Goal: Complete application form

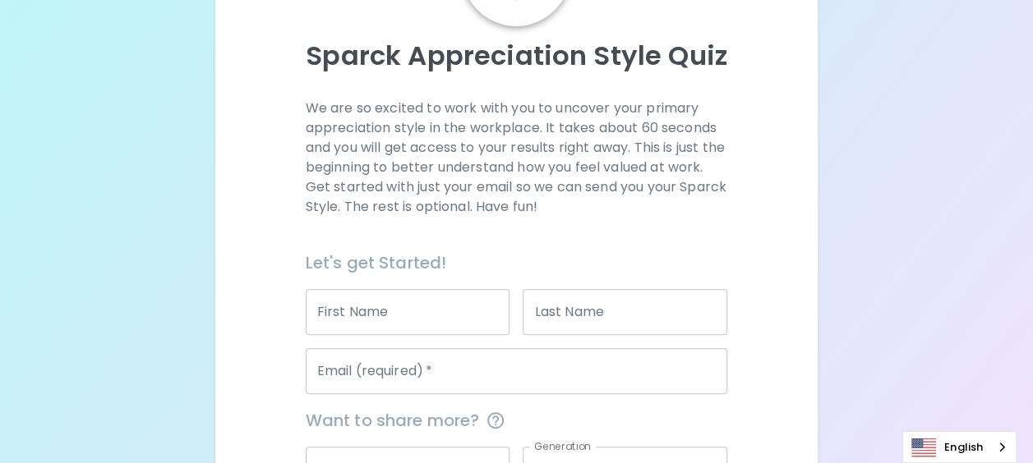
scroll to position [164, 0]
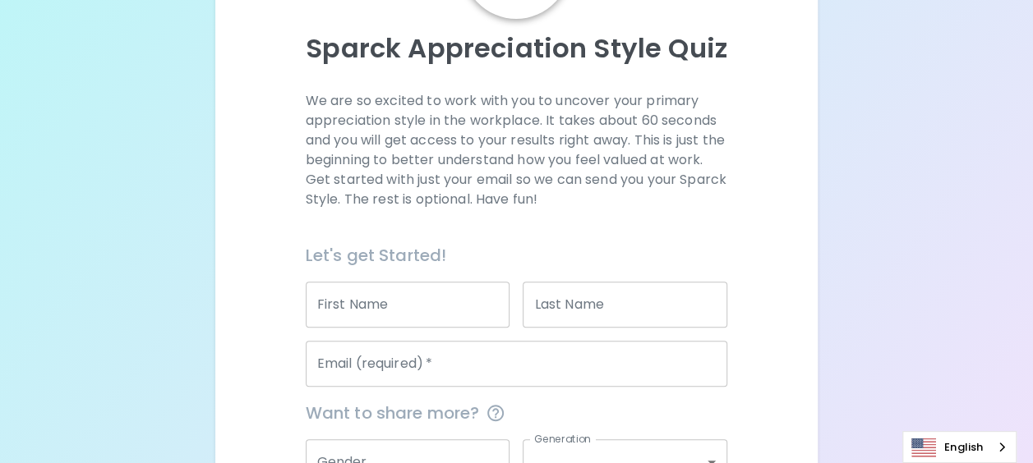
click at [451, 300] on input "First Name" at bounding box center [408, 305] width 205 height 46
type input "Panya"
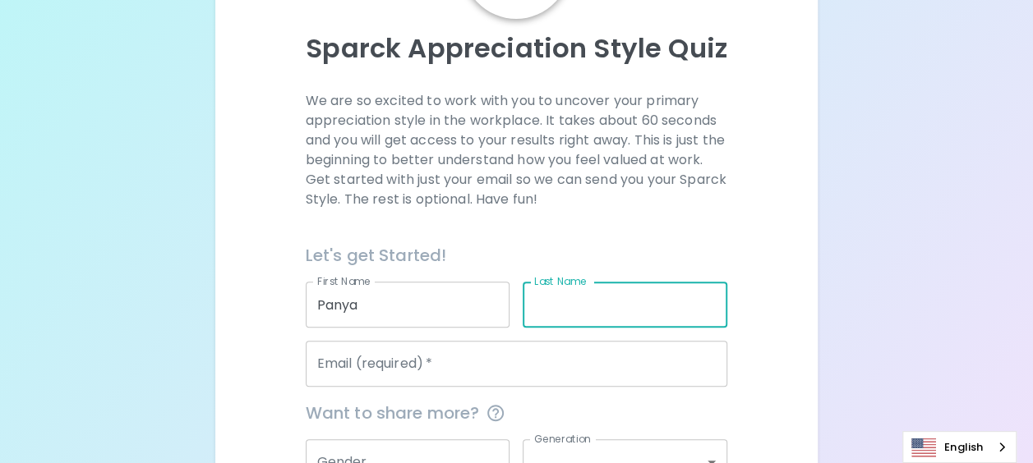
click at [556, 314] on input "Last Name" at bounding box center [624, 305] width 205 height 46
type input "Hattakam"
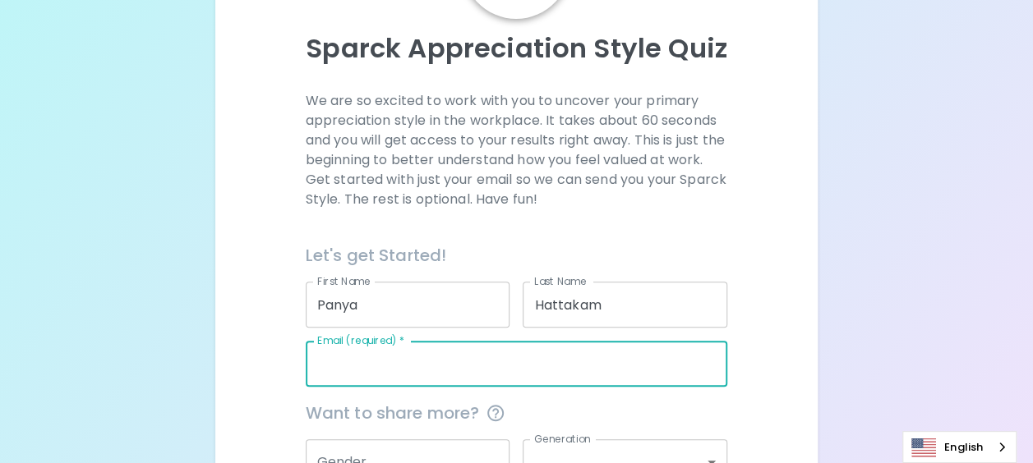
click at [490, 361] on input "Email (required)   *" at bounding box center [517, 364] width 422 height 46
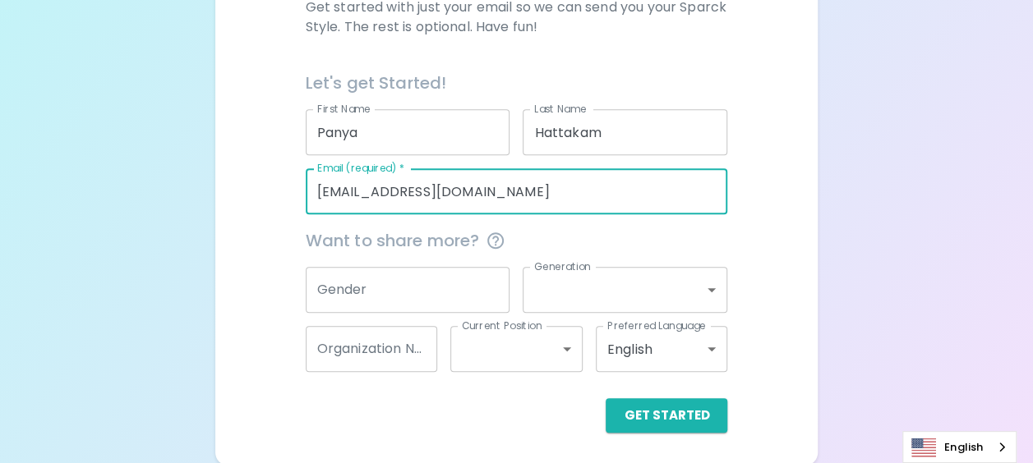
scroll to position [338, 0]
type input "[EMAIL_ADDRESS][DOMAIN_NAME]"
click at [419, 283] on input "Gender" at bounding box center [408, 288] width 205 height 46
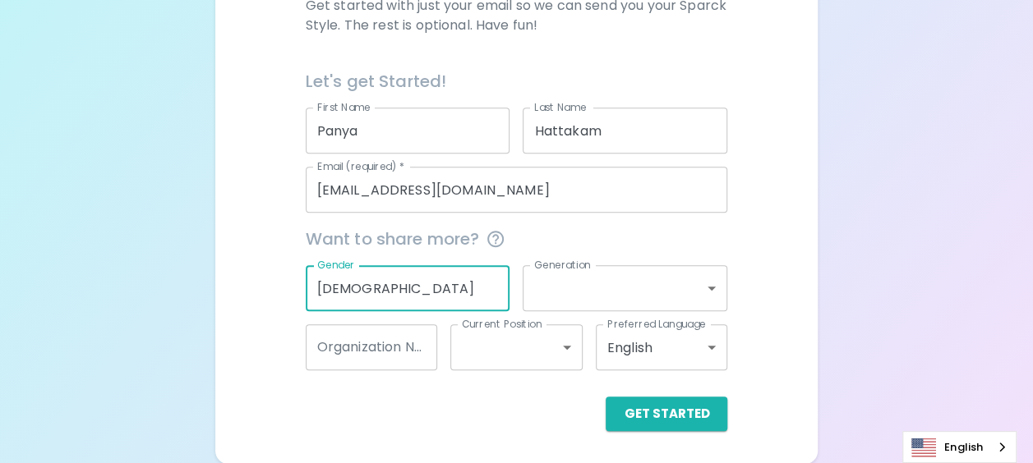
type input "[DEMOGRAPHIC_DATA]"
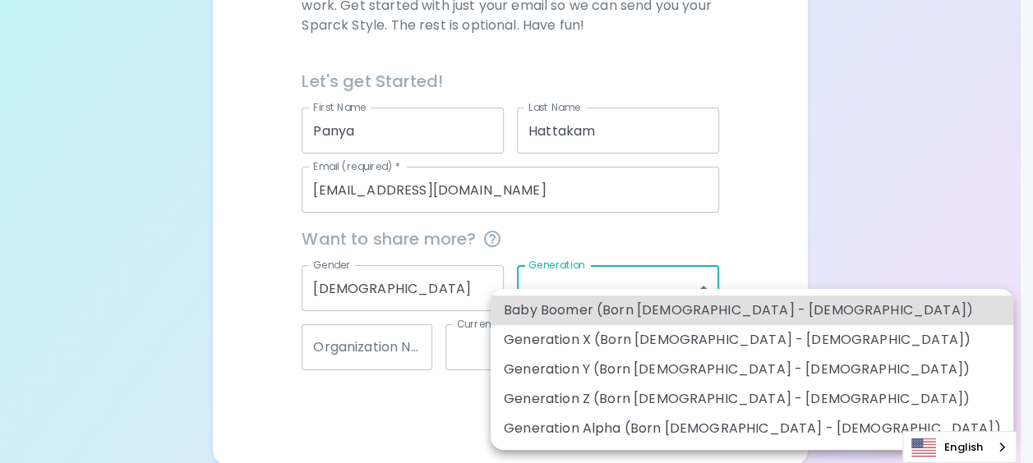
click at [564, 288] on body "Sparck Appreciation Style Quiz We are so excited to work with you to uncover yo…" at bounding box center [516, 63] width 1033 height 803
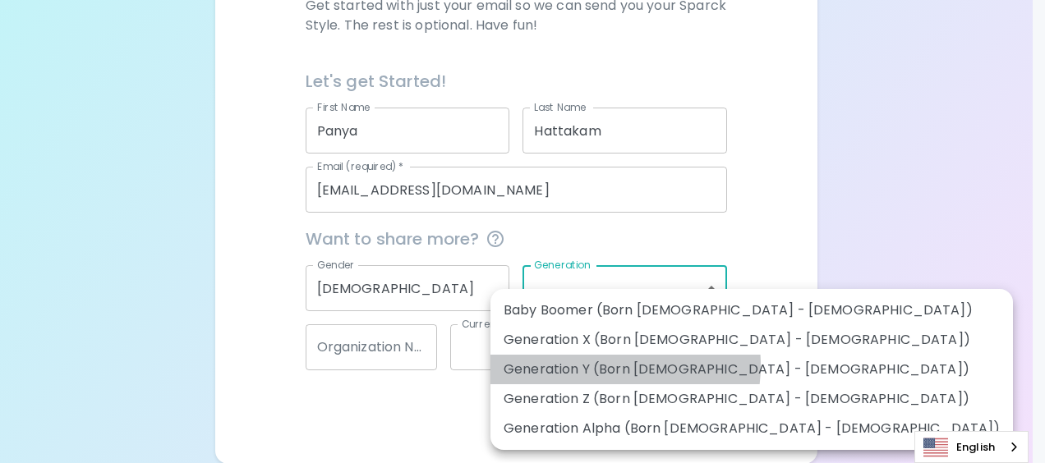
click at [594, 366] on li "Generation Y (Born [DEMOGRAPHIC_DATA] - [DEMOGRAPHIC_DATA])" at bounding box center [751, 370] width 522 height 30
type input "generation_y"
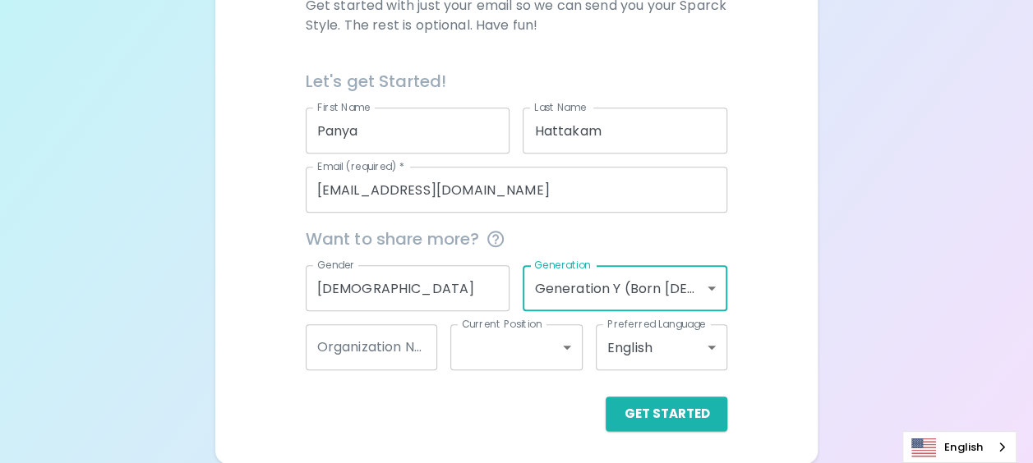
click at [404, 352] on input "Organization Name" at bounding box center [372, 347] width 132 height 46
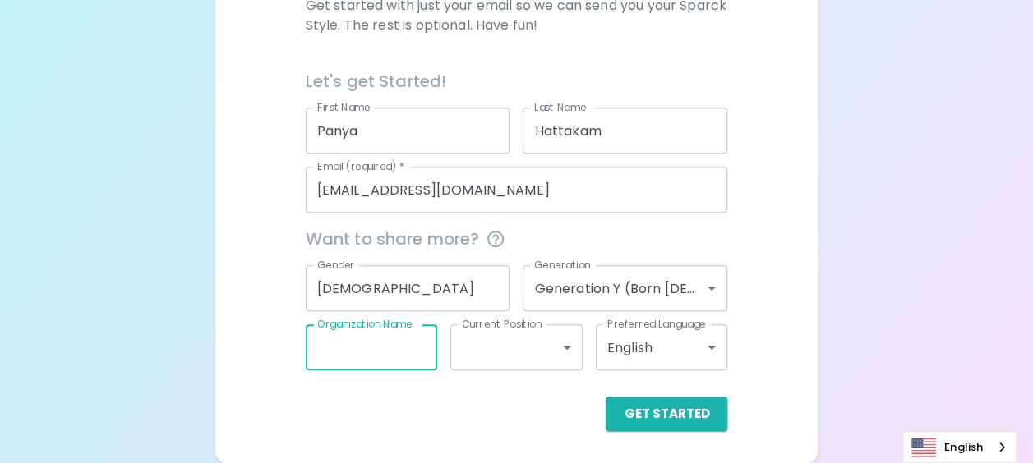
click at [403, 352] on input "Organization Name" at bounding box center [372, 347] width 132 height 46
paste input "Operations and Supply Planning"
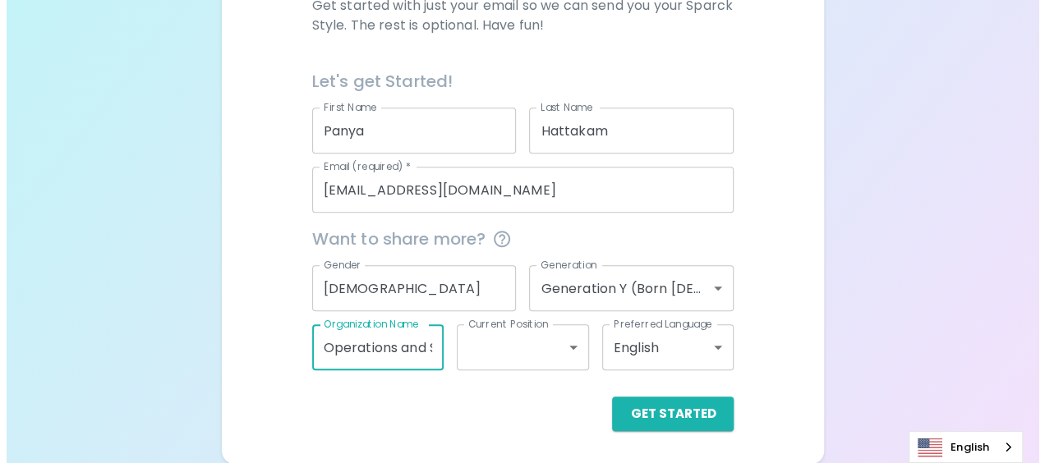
scroll to position [0, 105]
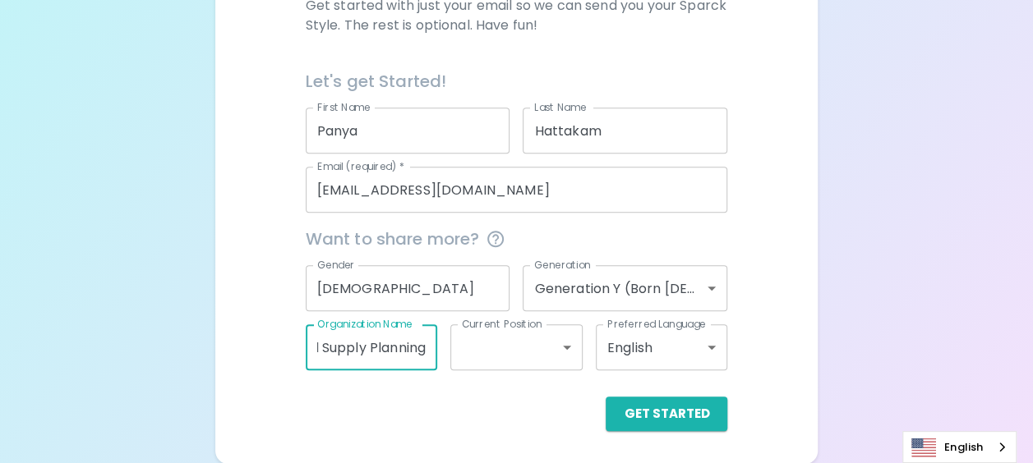
type input "Operations and Supply Planning"
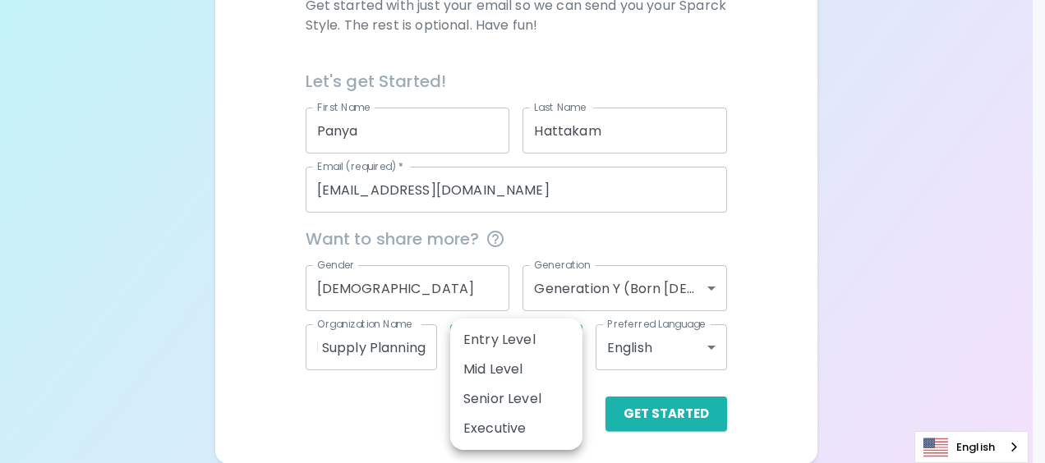
click at [503, 346] on body "Sparck Appreciation Style Quiz We are so excited to work with you to uncover yo…" at bounding box center [522, 63] width 1045 height 803
click at [536, 366] on li "Mid Level" at bounding box center [516, 370] width 132 height 30
type input "mid_level"
click at [531, 340] on body "Sparck Appreciation Style Quiz We are so excited to work with you to uncover yo…" at bounding box center [522, 63] width 1045 height 803
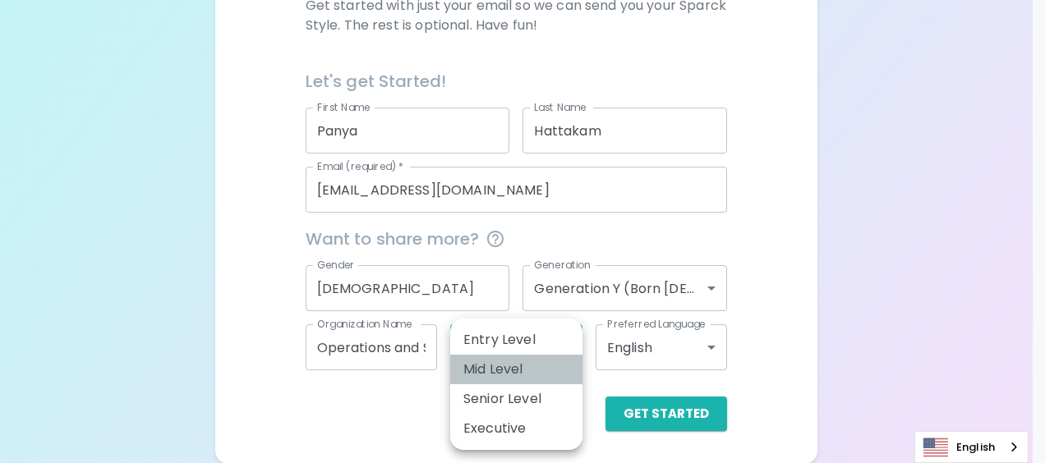
click at [526, 361] on li "Mid Level" at bounding box center [516, 370] width 132 height 30
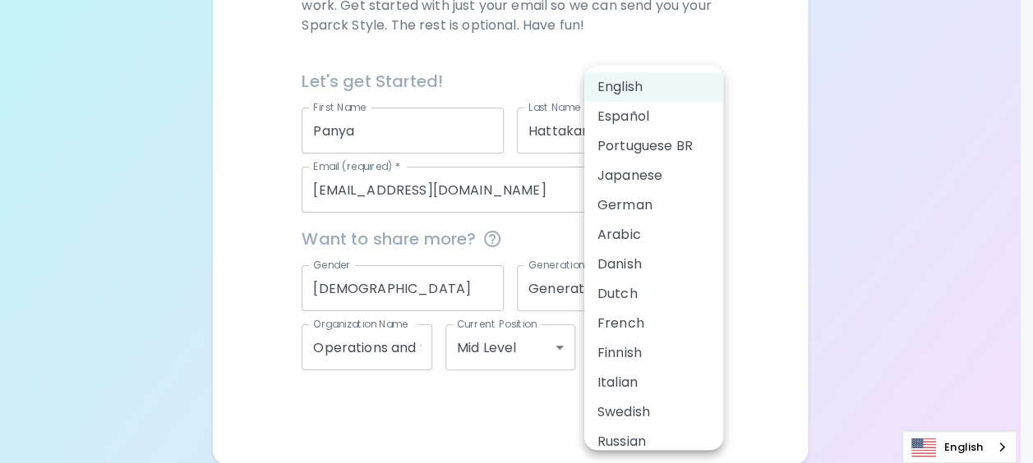
click at [642, 332] on body "Sparck Appreciation Style Quiz We are so excited to work with you to uncover yo…" at bounding box center [516, 63] width 1033 height 803
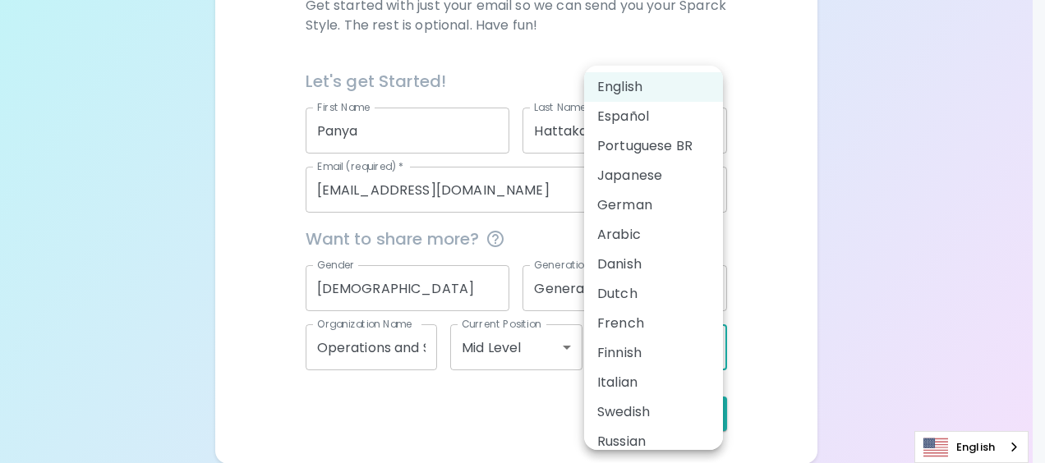
click at [650, 92] on li "English" at bounding box center [653, 87] width 139 height 30
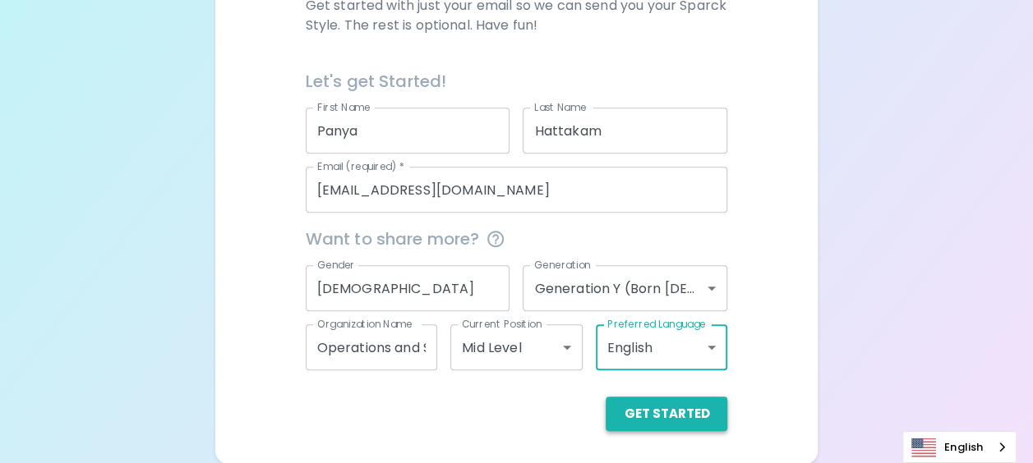
click at [635, 418] on button "Get Started" at bounding box center [666, 414] width 122 height 35
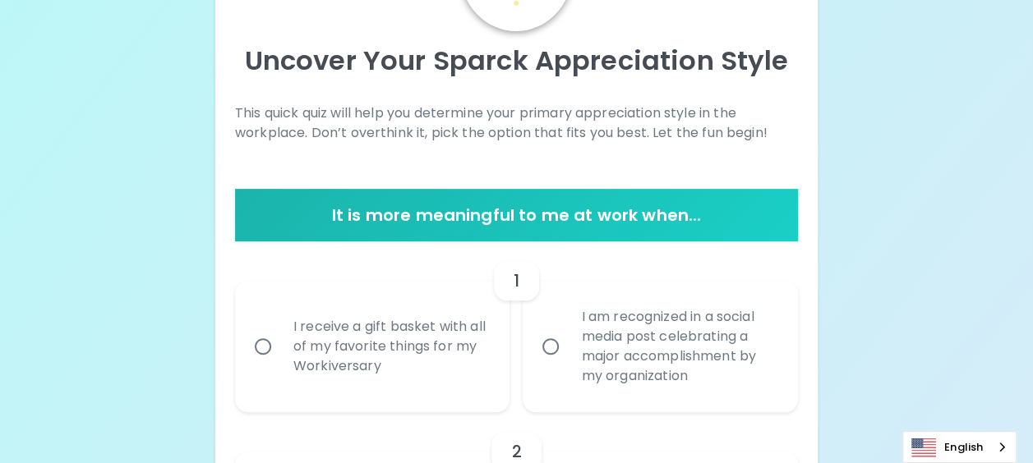
scroll to position [174, 0]
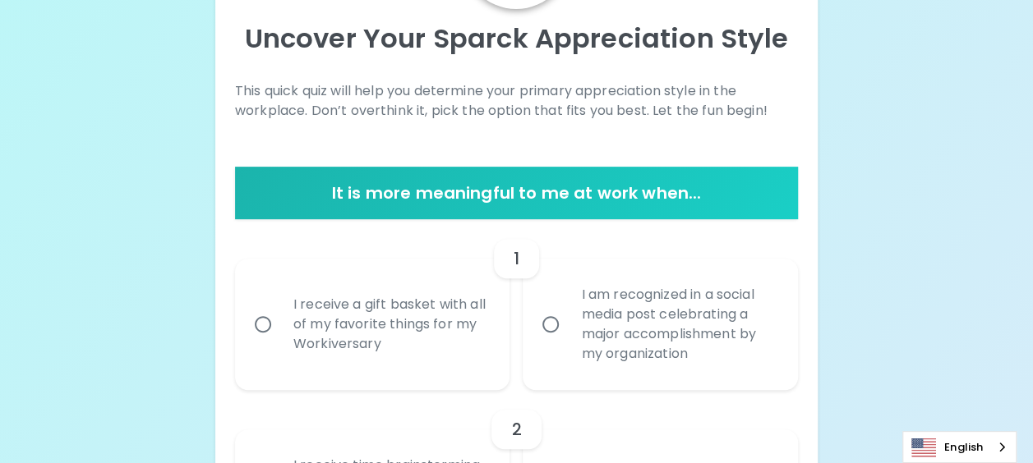
click at [717, 344] on div "I am recognized in a social media post celebrating a major accomplishment by my…" at bounding box center [678, 324] width 221 height 118
click at [568, 342] on input "I am recognized in a social media post celebrating a major accomplishment by my…" at bounding box center [550, 324] width 35 height 35
radio input "true"
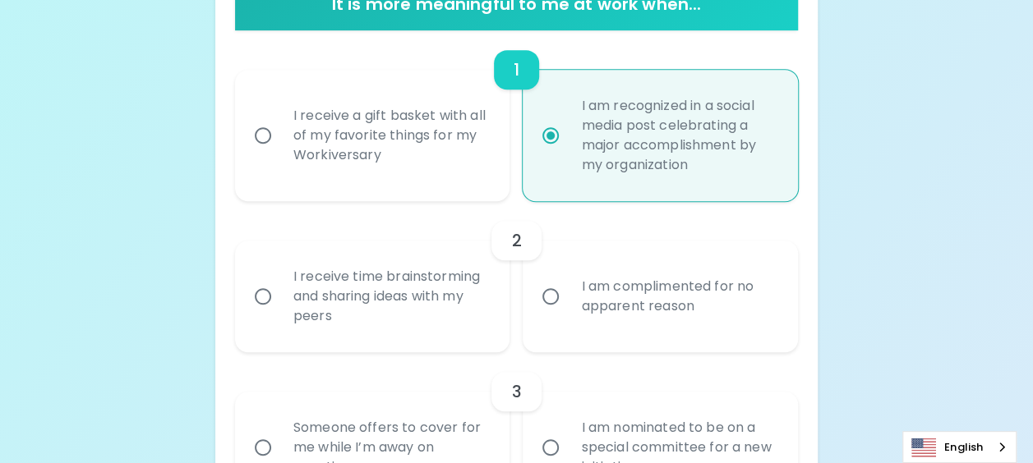
scroll to position [388, 0]
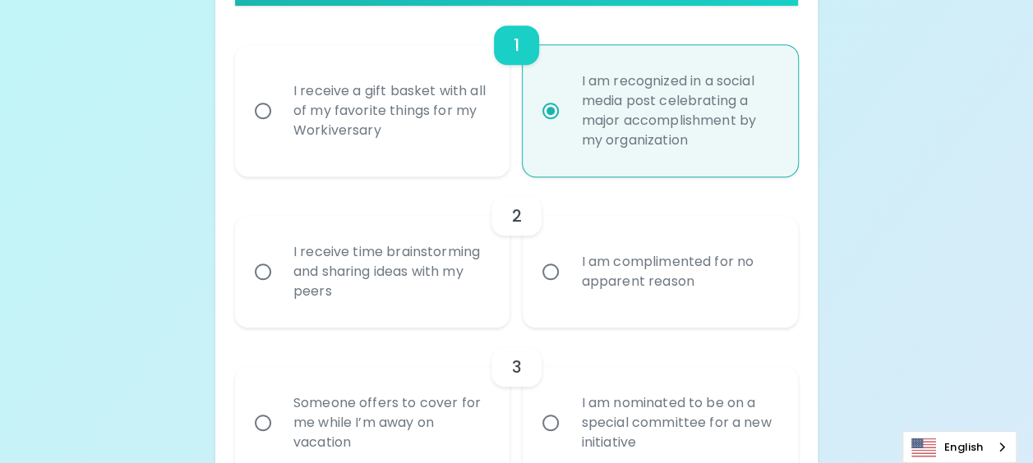
click at [365, 291] on div "I receive time brainstorming and sharing ideas with my peers" at bounding box center [390, 272] width 221 height 99
click at [280, 289] on input "I receive time brainstorming and sharing ideas with my peers" at bounding box center [263, 272] width 35 height 35
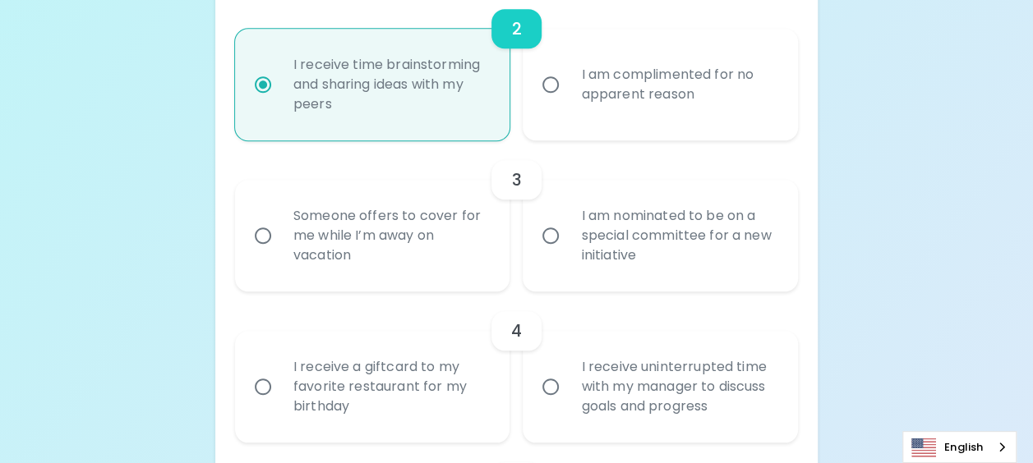
scroll to position [601, 0]
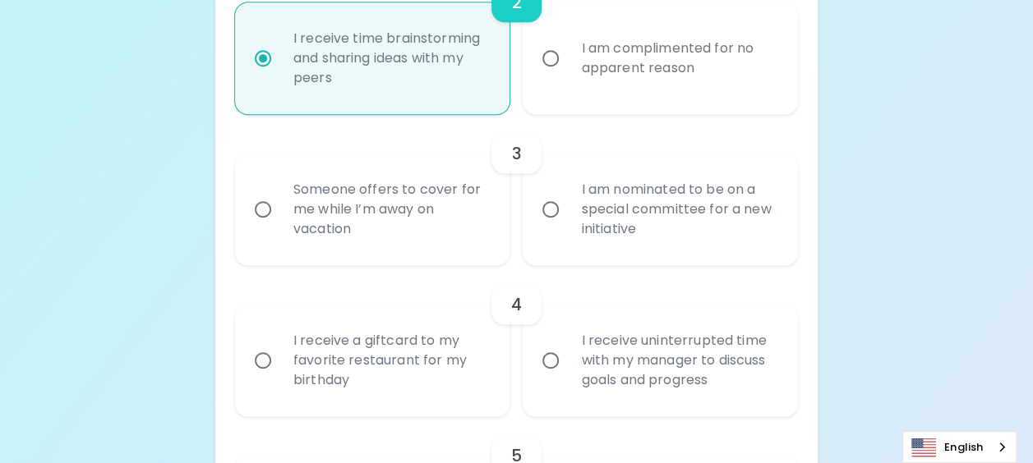
radio input "true"
click at [455, 230] on div "Someone offers to cover for me while I’m away on vacation" at bounding box center [390, 209] width 221 height 99
click at [280, 227] on input "Someone offers to cover for me while I’m away on vacation" at bounding box center [263, 209] width 35 height 35
radio input "false"
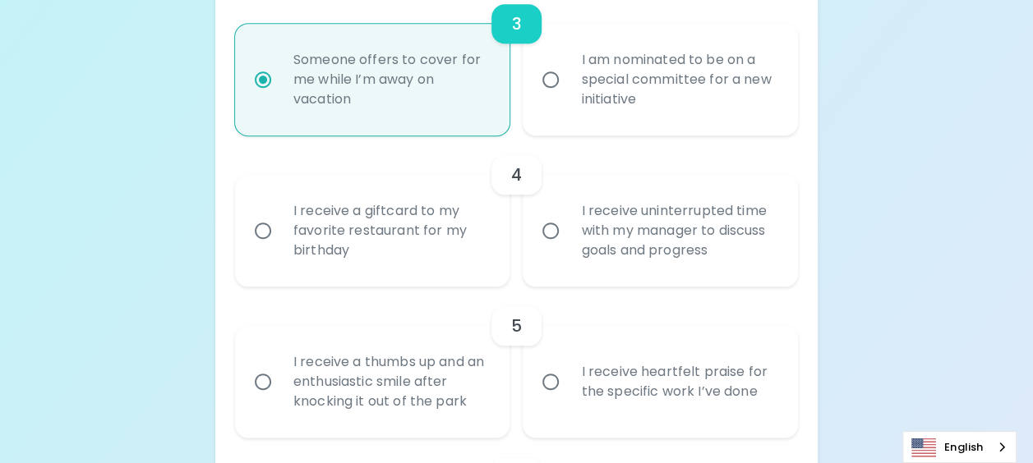
scroll to position [733, 0]
radio input "true"
click at [617, 258] on div "I receive uninterrupted time with my manager to discuss goals and progress" at bounding box center [678, 229] width 221 height 99
click at [568, 246] on input "I receive uninterrupted time with my manager to discuss goals and progress" at bounding box center [550, 229] width 35 height 35
radio input "false"
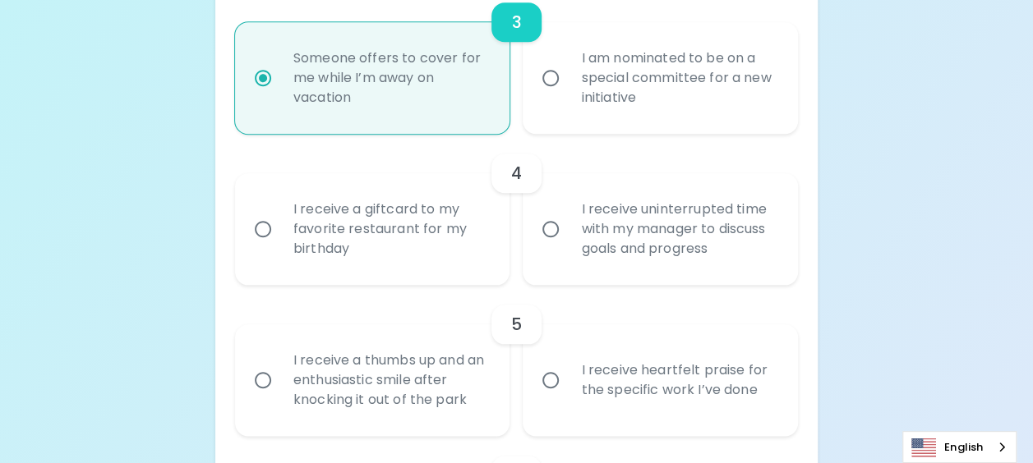
radio input "false"
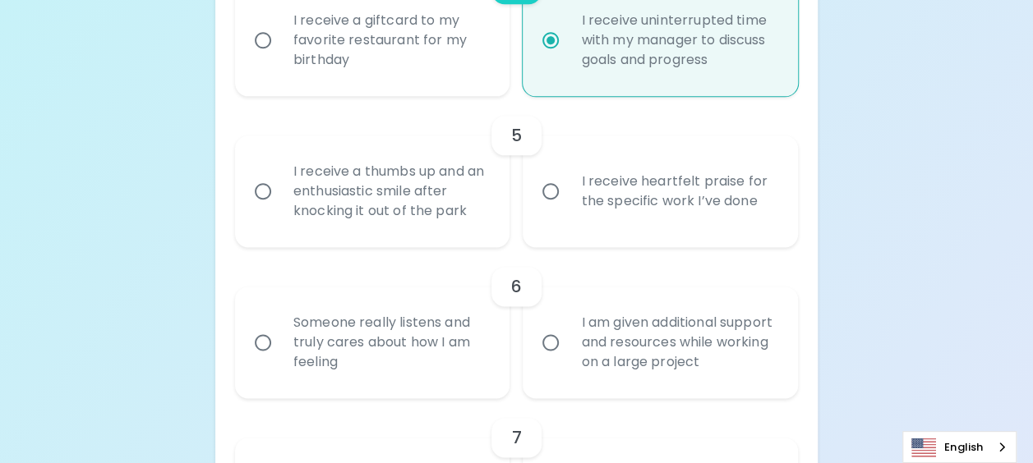
scroll to position [946, 0]
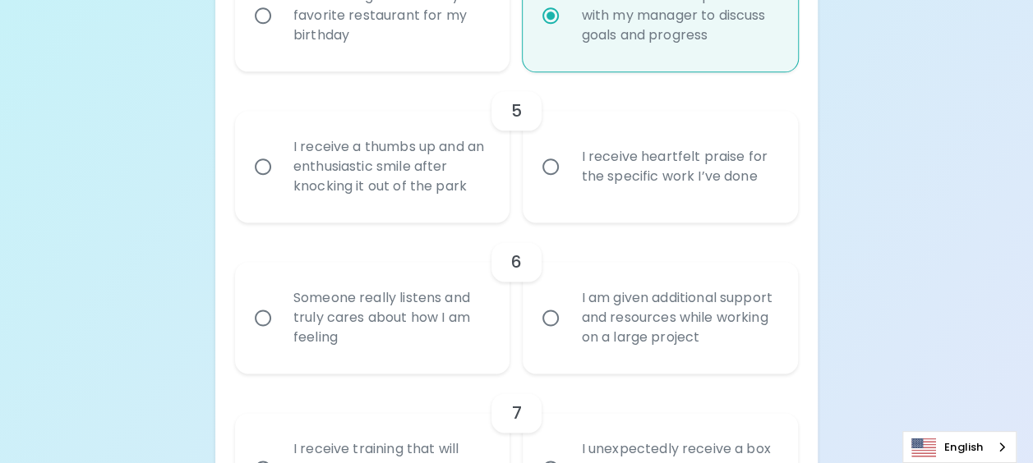
radio input "true"
click at [411, 176] on div "I receive a thumbs up and an enthusiastic smile after knocking it out of the pa…" at bounding box center [390, 166] width 221 height 99
click at [280, 176] on input "I receive a thumbs up and an enthusiastic smile after knocking it out of the pa…" at bounding box center [263, 167] width 35 height 35
radio input "false"
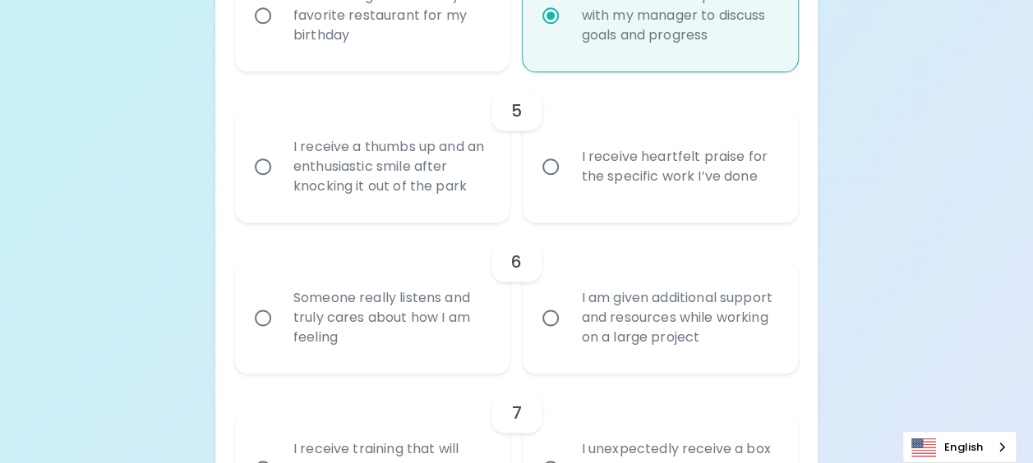
radio input "false"
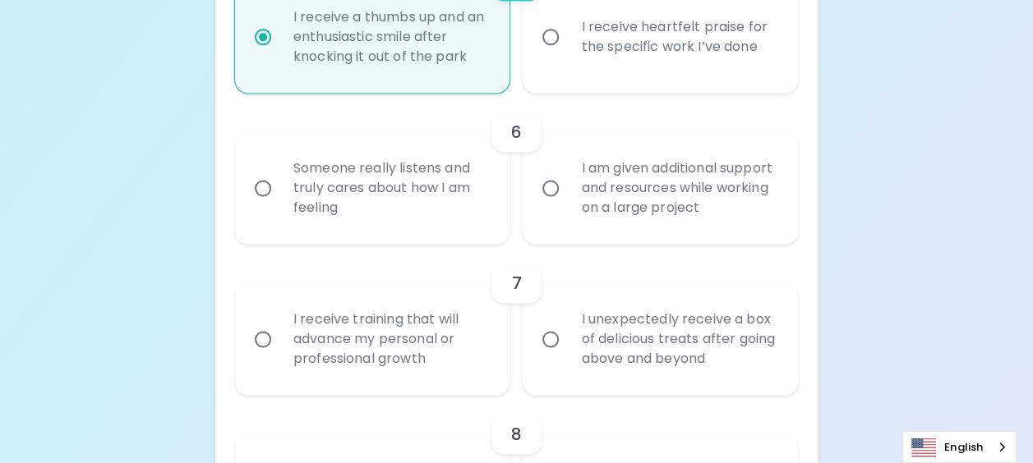
scroll to position [1078, 0]
radio input "true"
click at [435, 197] on div "Someone really listens and truly cares about how I am feeling" at bounding box center [390, 186] width 221 height 99
click at [280, 197] on input "Someone really listens and truly cares about how I am feeling" at bounding box center [263, 186] width 35 height 35
radio input "false"
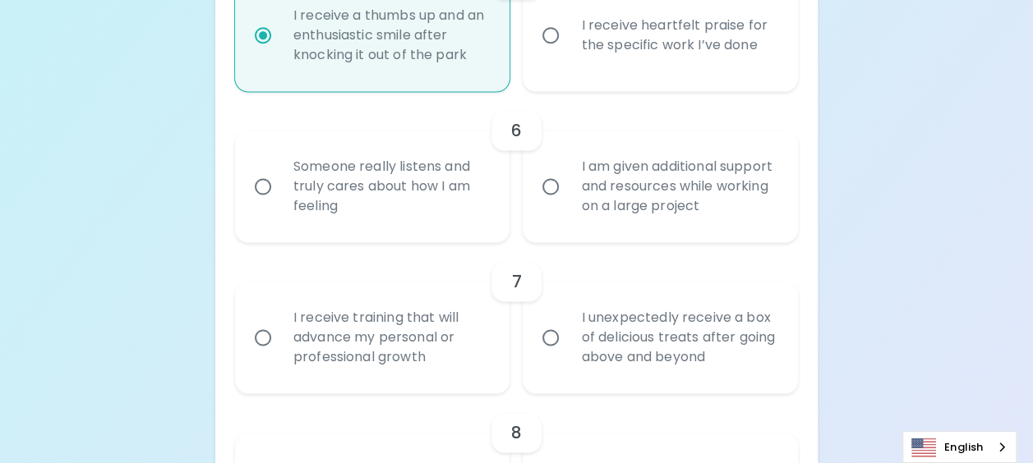
radio input "false"
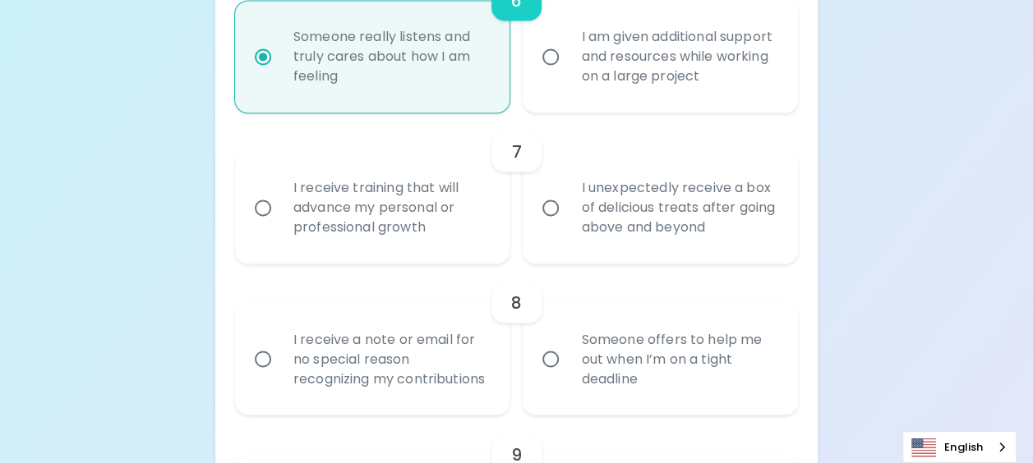
scroll to position [1209, 0]
radio input "true"
click at [449, 214] on div "I receive training that will advance my personal or professional growth" at bounding box center [390, 206] width 221 height 99
click at [280, 214] on input "I receive training that will advance my personal or professional growth" at bounding box center [263, 206] width 35 height 35
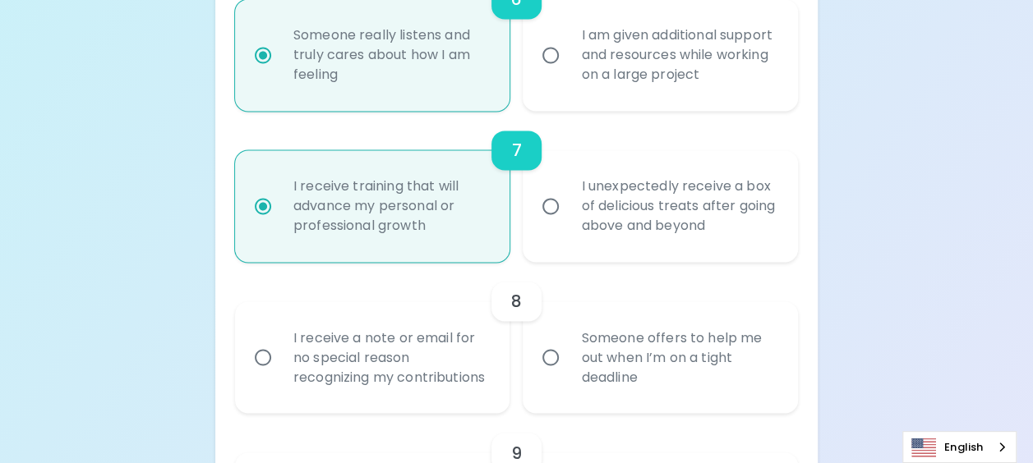
radio input "false"
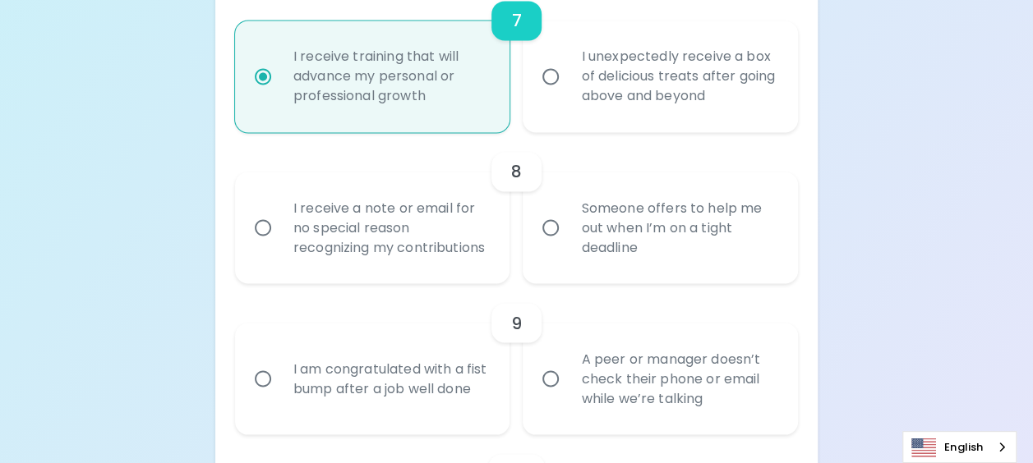
scroll to position [1341, 0]
radio input "true"
click at [661, 268] on div "Someone offers to help me out when I’m on a tight deadline" at bounding box center [678, 226] width 221 height 99
click at [568, 243] on input "Someone offers to help me out when I’m on a tight deadline" at bounding box center [550, 226] width 35 height 35
radio input "false"
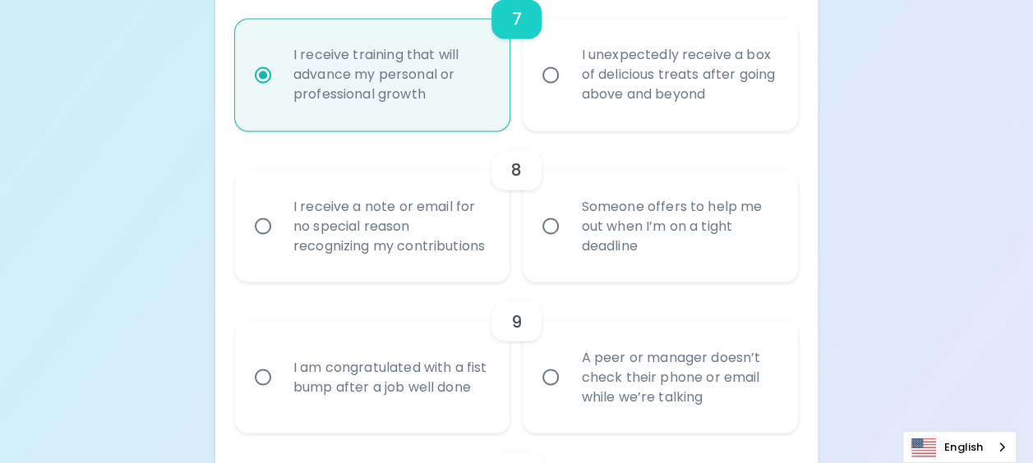
radio input "false"
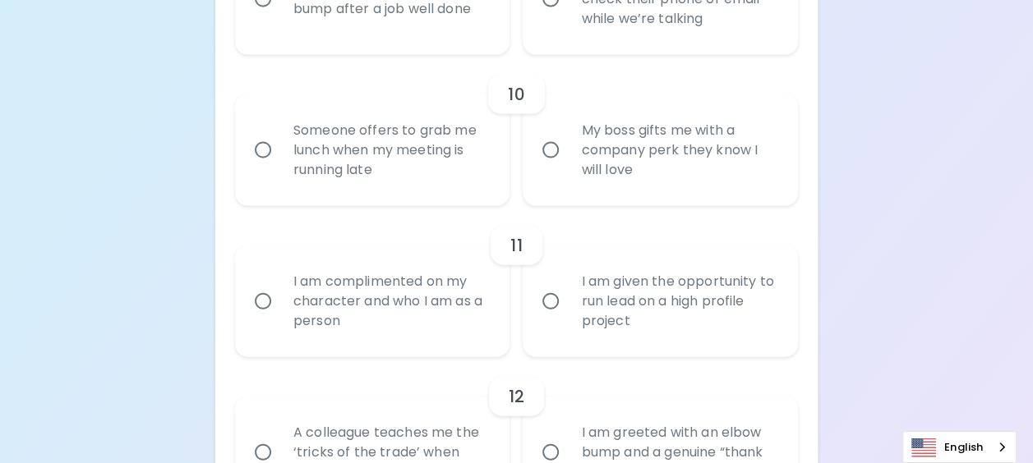
scroll to position [1554, 0]
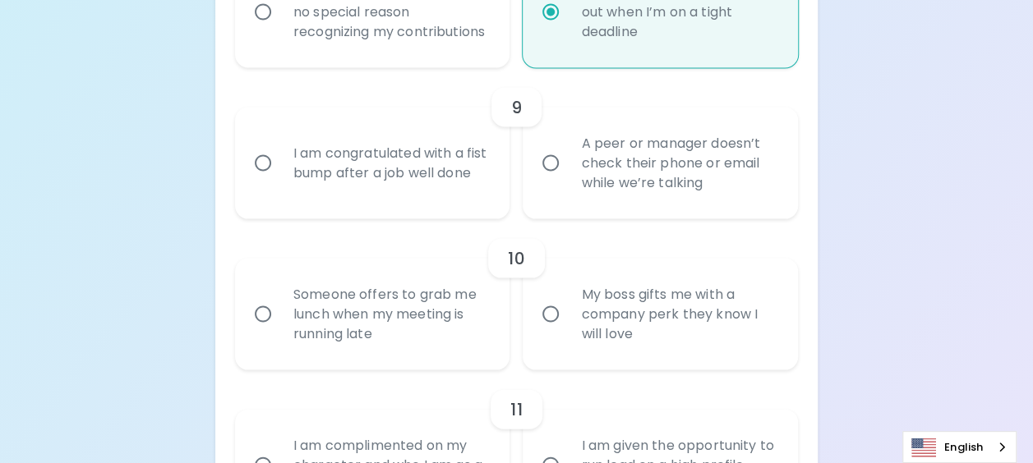
radio input "true"
click at [468, 196] on div "I am congratulated with a fist bump after a job well done" at bounding box center [390, 163] width 221 height 79
click at [280, 181] on input "I am congratulated with a fist bump after a job well done" at bounding box center [263, 163] width 35 height 35
radio input "false"
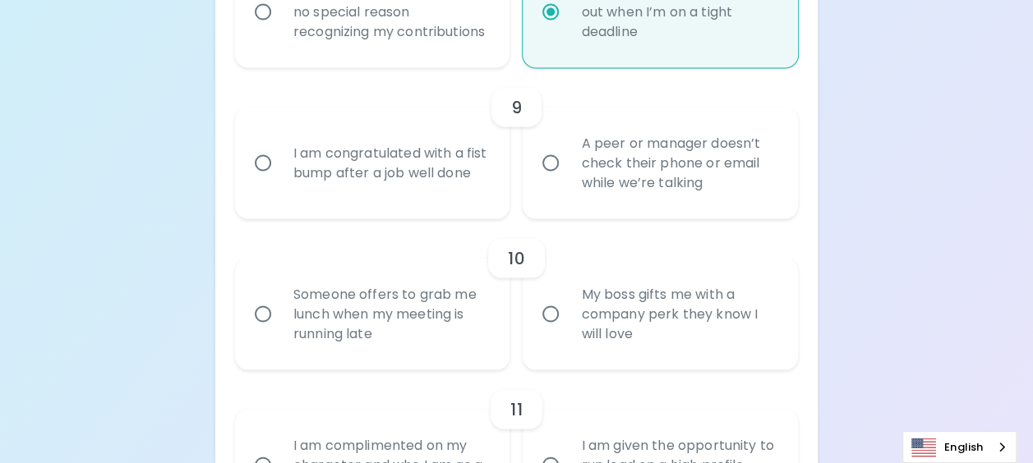
radio input "false"
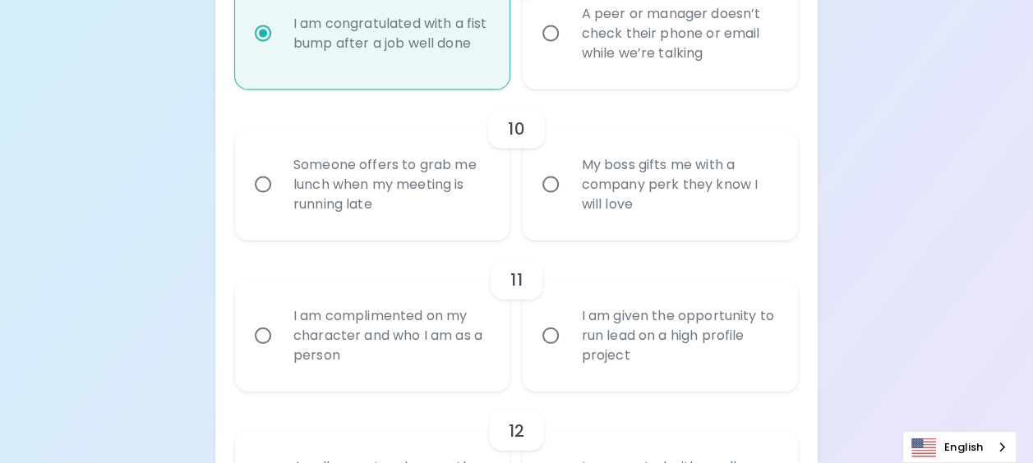
scroll to position [1686, 0]
radio input "true"
click at [358, 218] on div "Someone offers to grab me lunch when my meeting is running late" at bounding box center [390, 183] width 221 height 99
click at [280, 200] on input "Someone offers to grab me lunch when my meeting is running late" at bounding box center [263, 183] width 35 height 35
radio input "false"
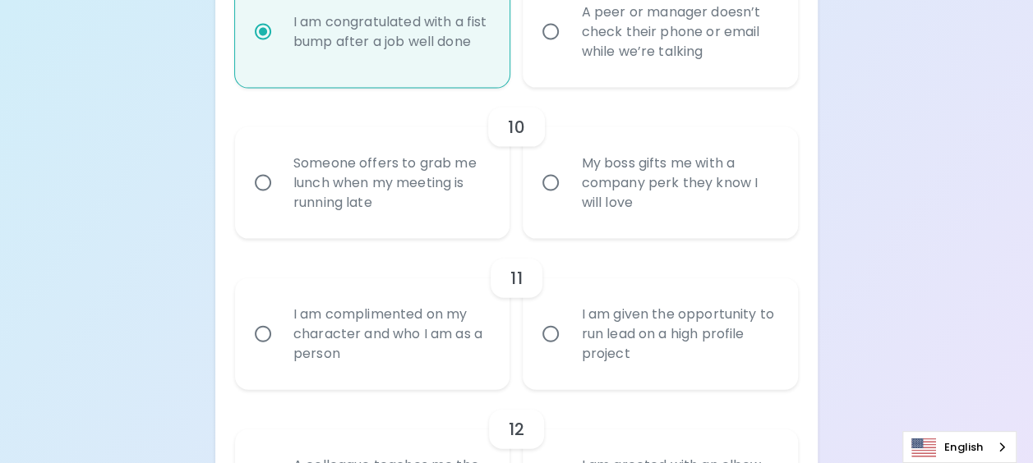
radio input "false"
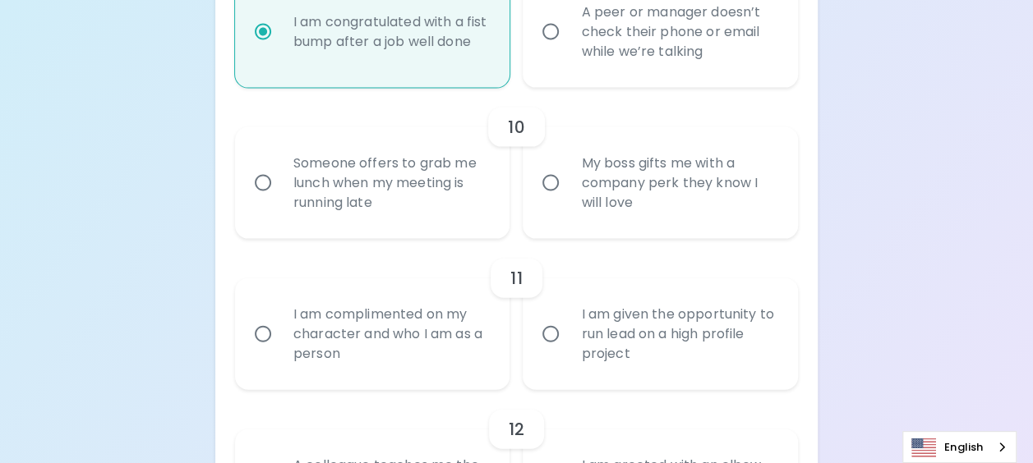
radio input "false"
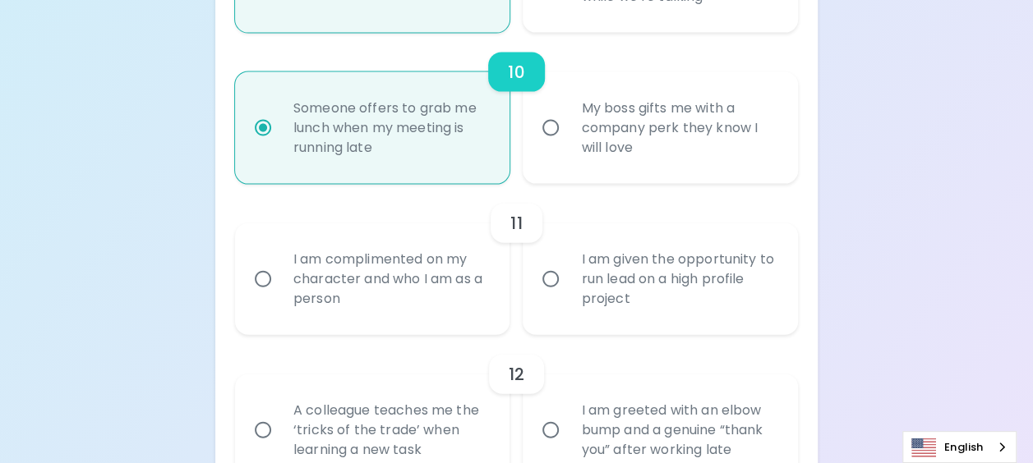
scroll to position [1817, 0]
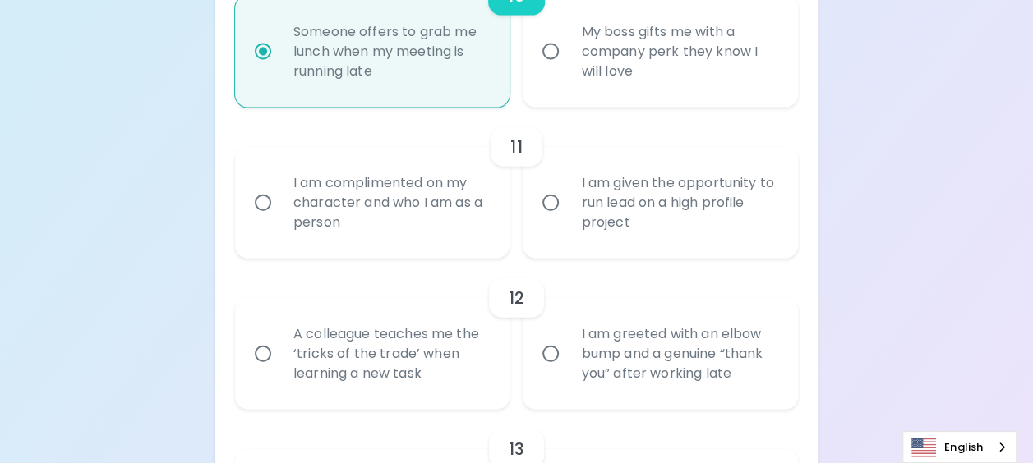
radio input "true"
click at [364, 242] on div "I am complimented on my character and who I am as a person" at bounding box center [390, 203] width 221 height 99
click at [280, 220] on input "I am complimented on my character and who I am as a person" at bounding box center [263, 203] width 35 height 35
radio input "false"
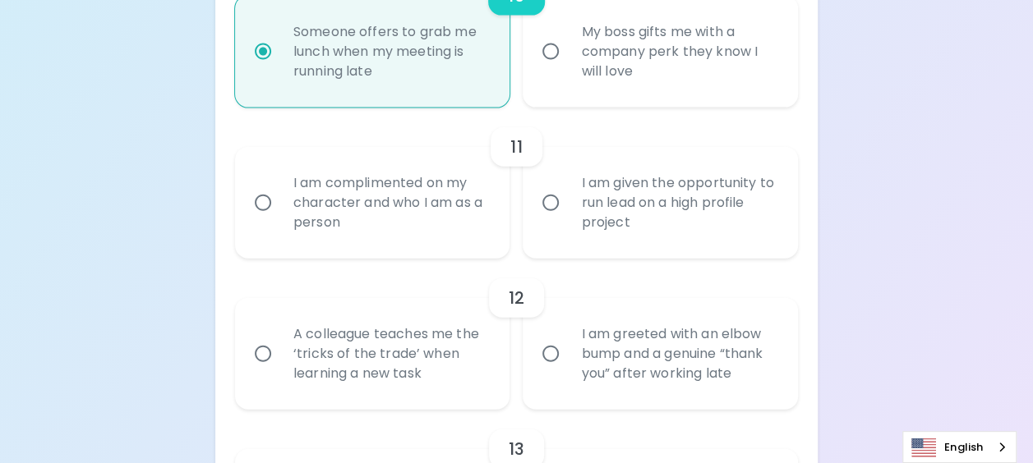
radio input "false"
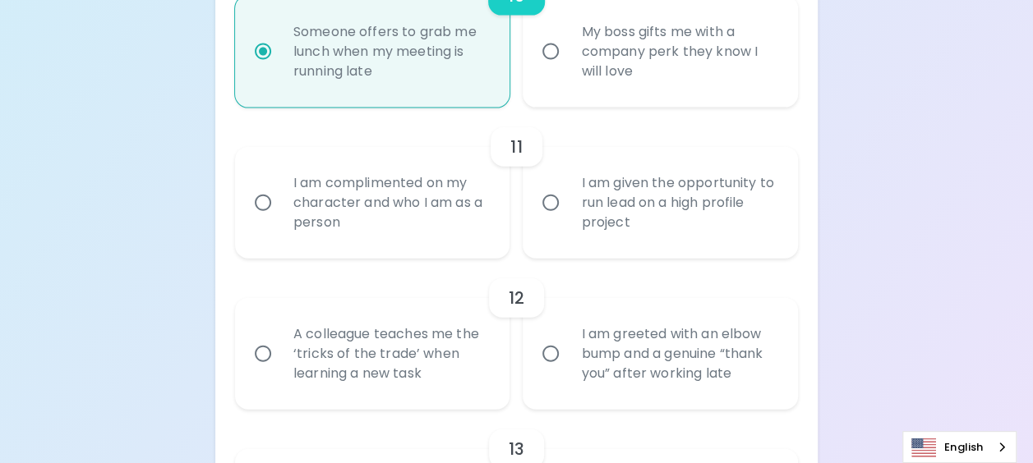
radio input "false"
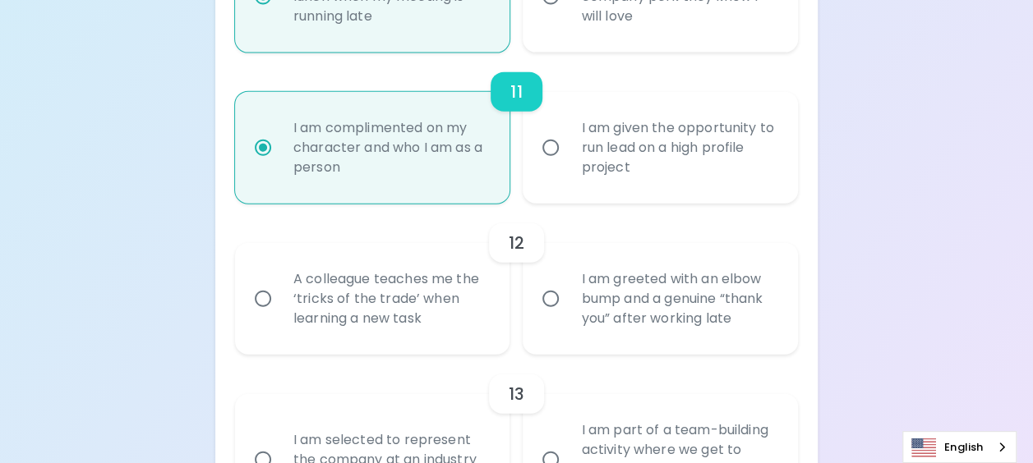
scroll to position [1949, 0]
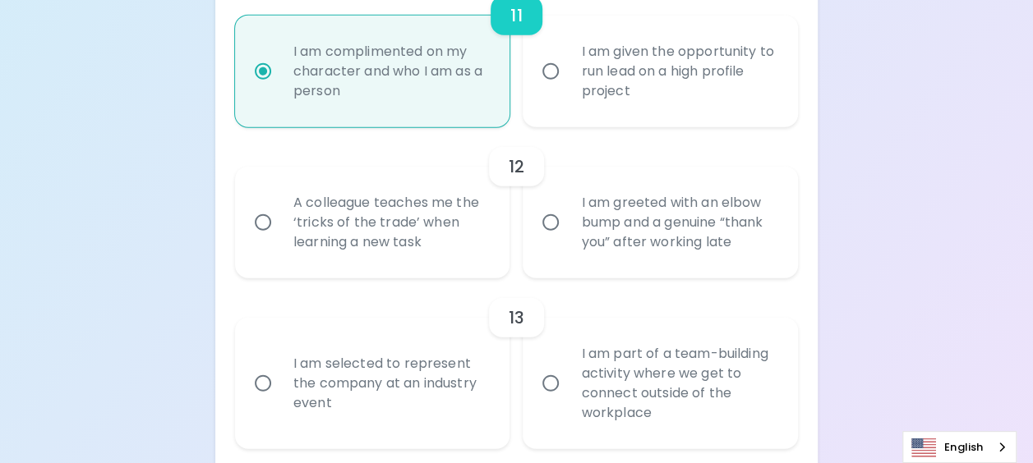
radio input "true"
click at [647, 272] on div "I am greeted with an elbow bump and a genuine “thank you” after working late" at bounding box center [678, 222] width 221 height 99
click at [568, 240] on input "I am greeted with an elbow bump and a genuine “thank you” after working late" at bounding box center [550, 222] width 35 height 35
radio input "false"
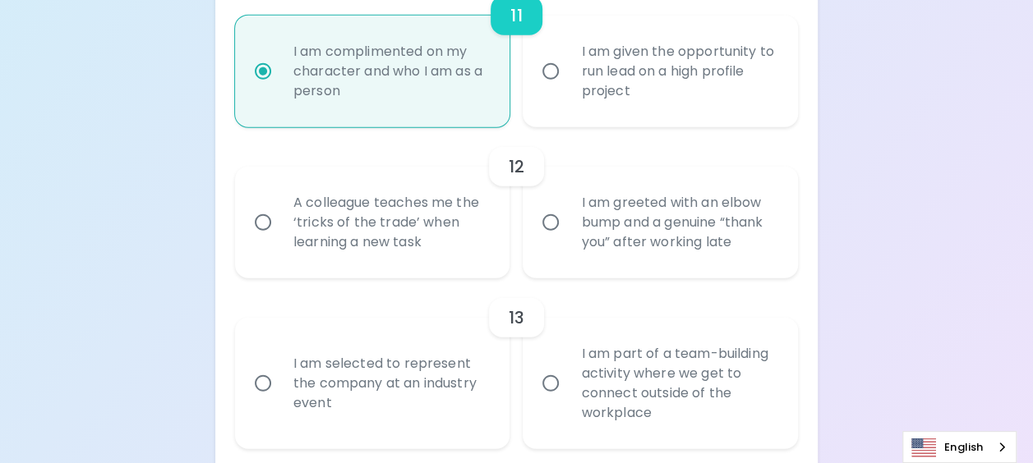
radio input "false"
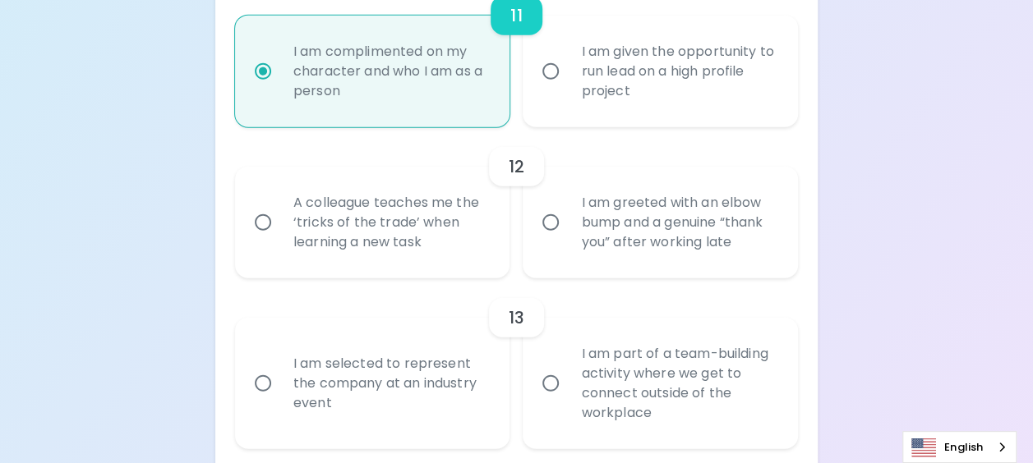
radio input "false"
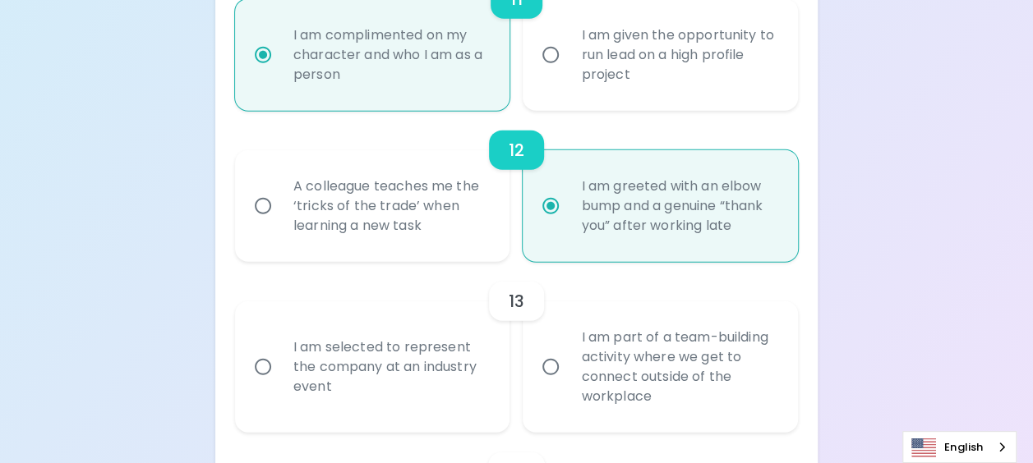
scroll to position [2129, 0]
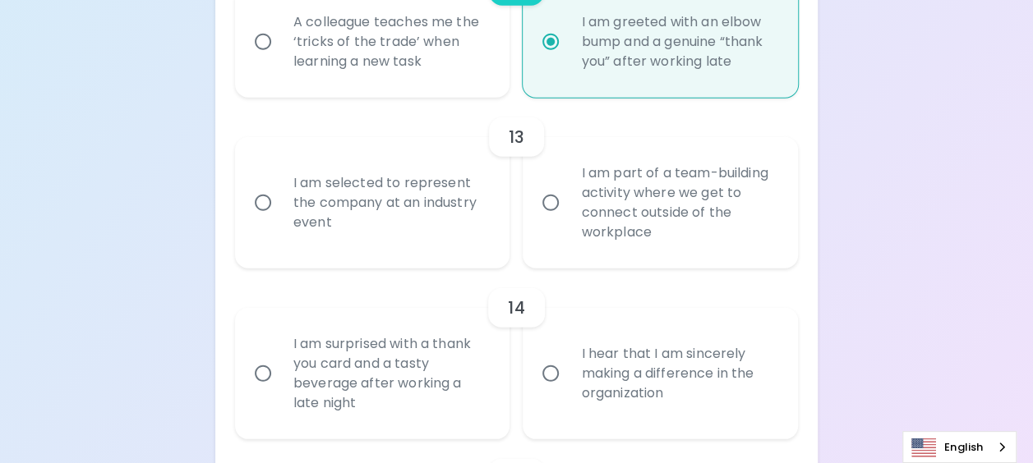
radio input "true"
click at [597, 258] on div "I am part of a team-building activity where we get to connect outside of the wo…" at bounding box center [678, 203] width 221 height 118
click at [568, 220] on input "I am part of a team-building activity where we get to connect outside of the wo…" at bounding box center [550, 203] width 35 height 35
radio input "false"
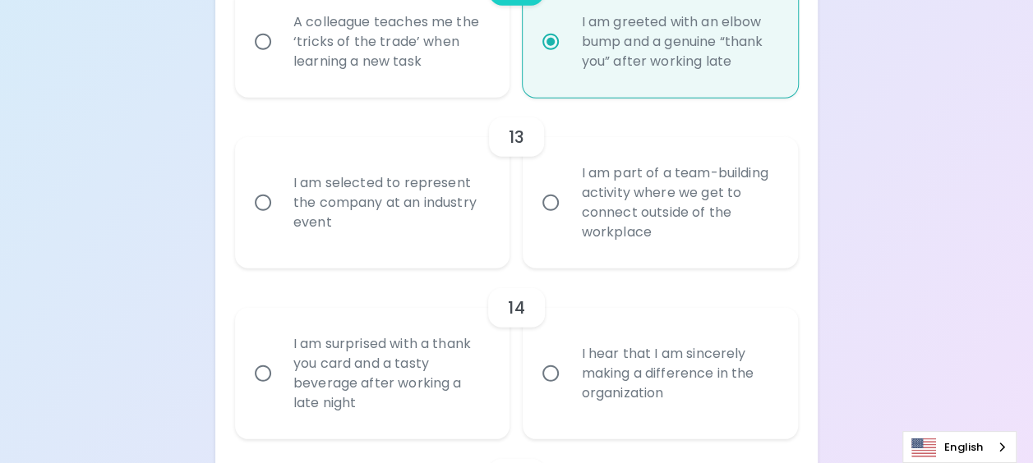
radio input "false"
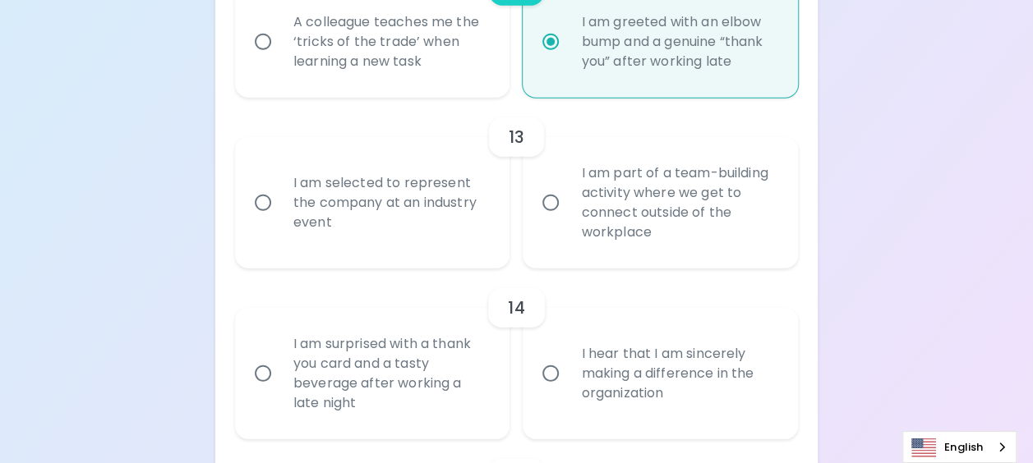
radio input "false"
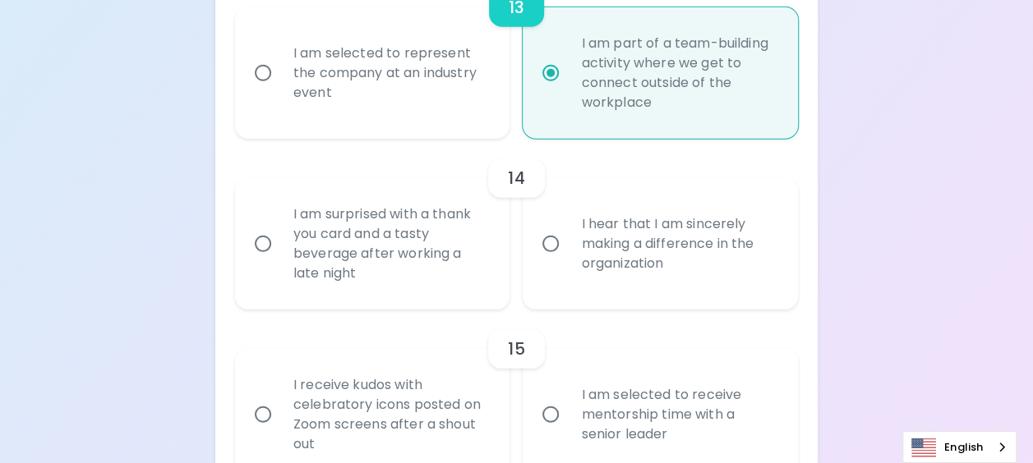
scroll to position [2261, 0]
radio input "true"
click at [455, 270] on div "I am surprised with a thank you card and a tasty beverage after working a late …" at bounding box center [390, 242] width 221 height 118
click at [280, 260] on input "I am surprised with a thank you card and a tasty beverage after working a late …" at bounding box center [263, 242] width 35 height 35
radio input "false"
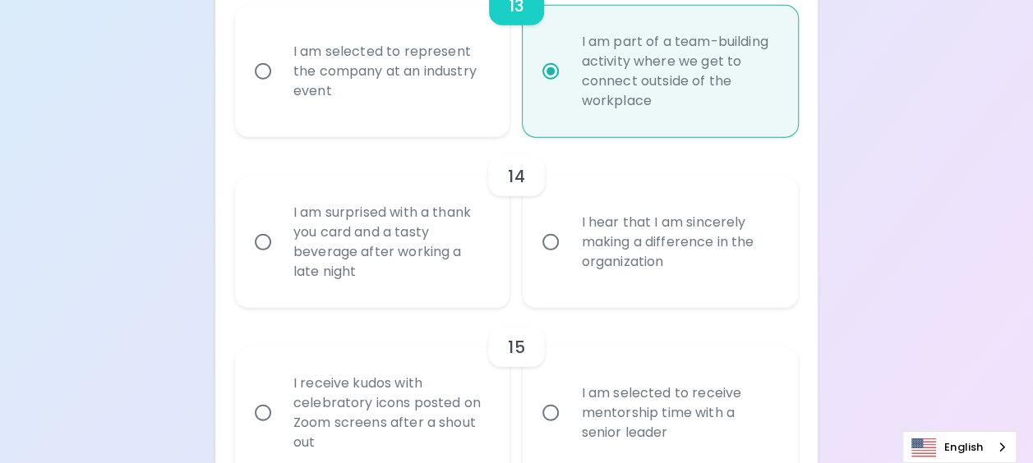
radio input "false"
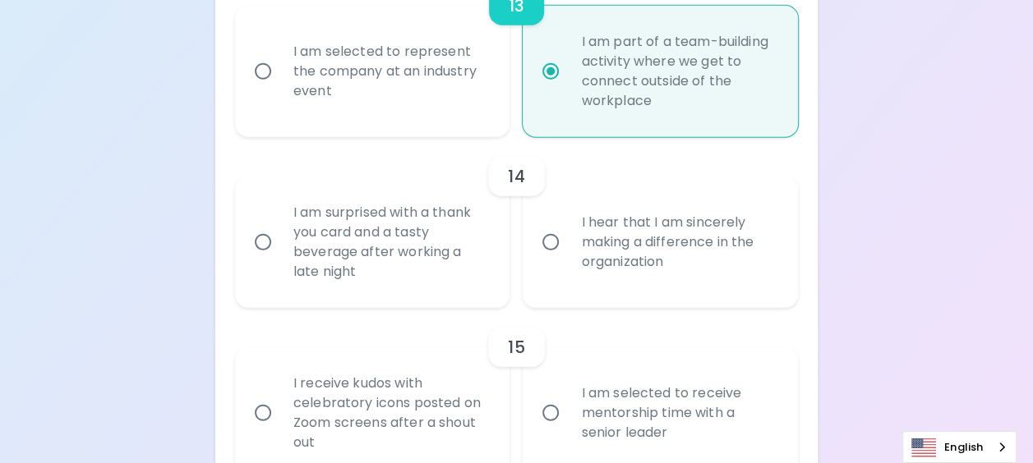
radio input "false"
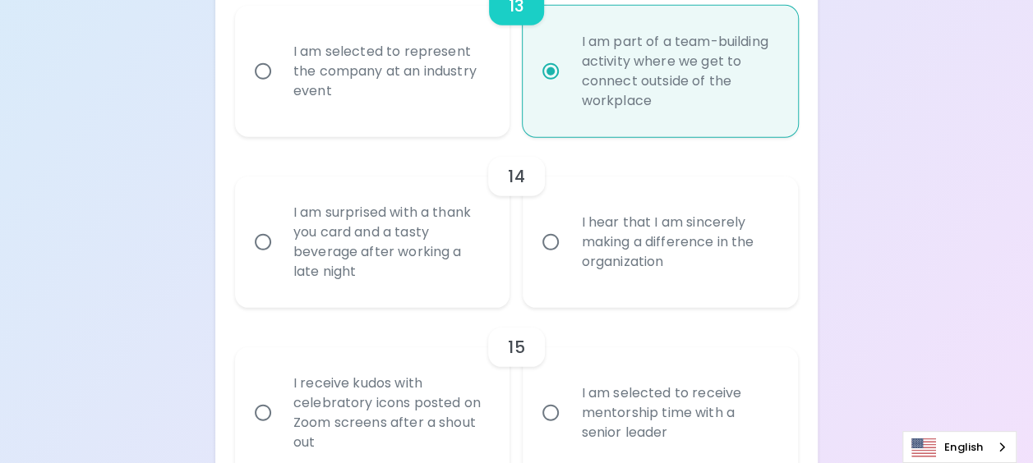
radio input "false"
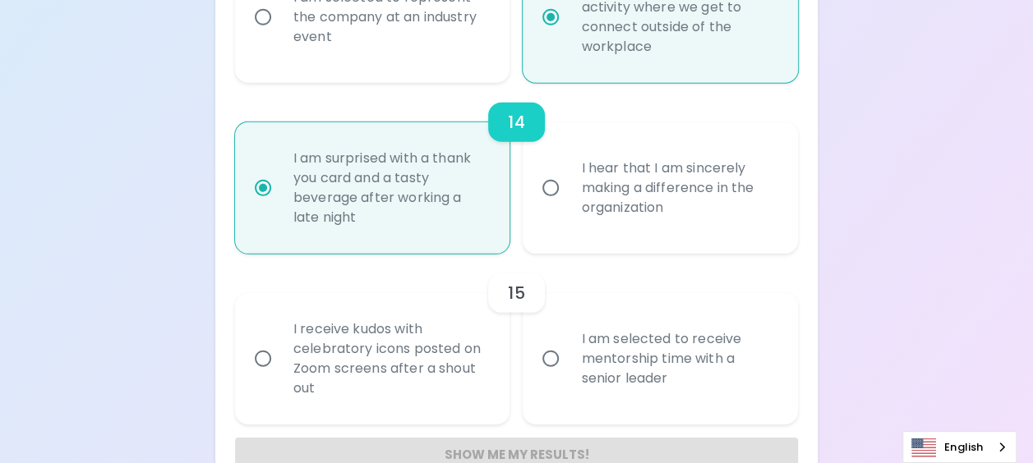
scroll to position [2376, 0]
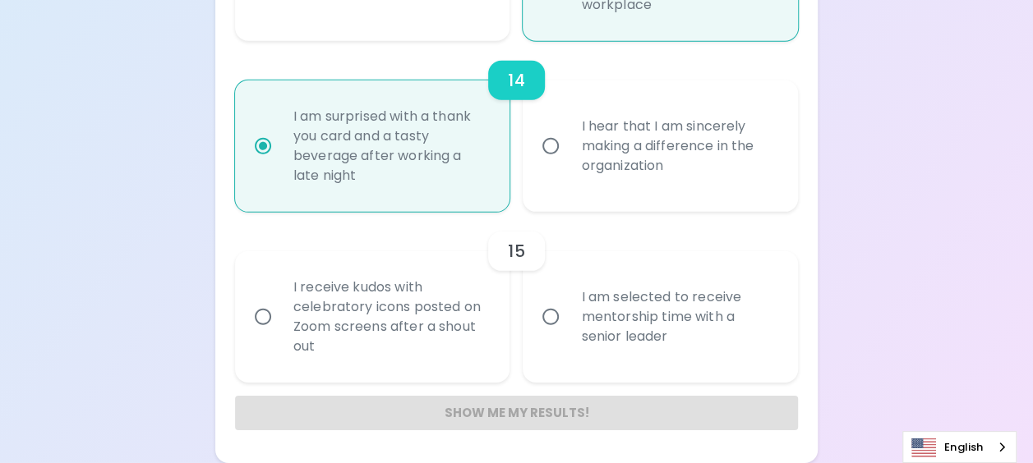
radio input "true"
click at [610, 329] on div "I am selected to receive mentorship time with a senior leader" at bounding box center [678, 317] width 221 height 99
click at [568, 329] on input "I am selected to receive mentorship time with a senior leader" at bounding box center [550, 317] width 35 height 35
radio input "false"
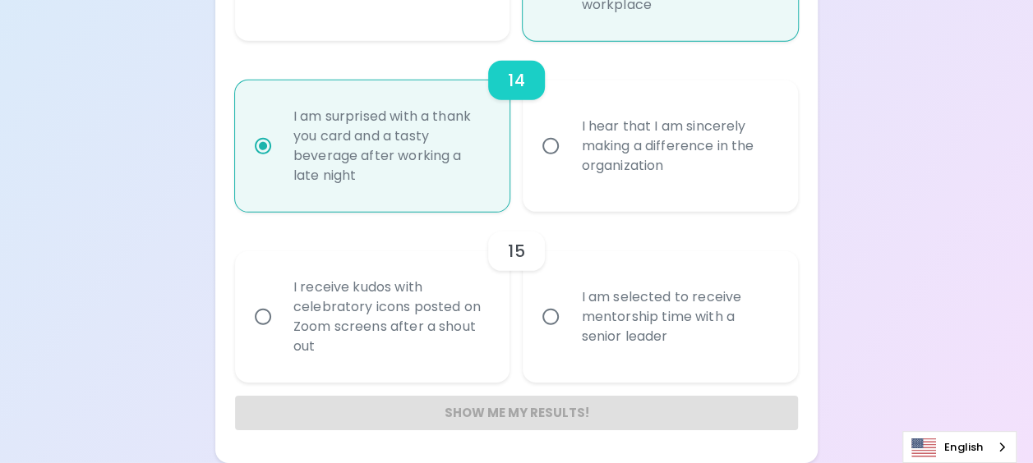
radio input "false"
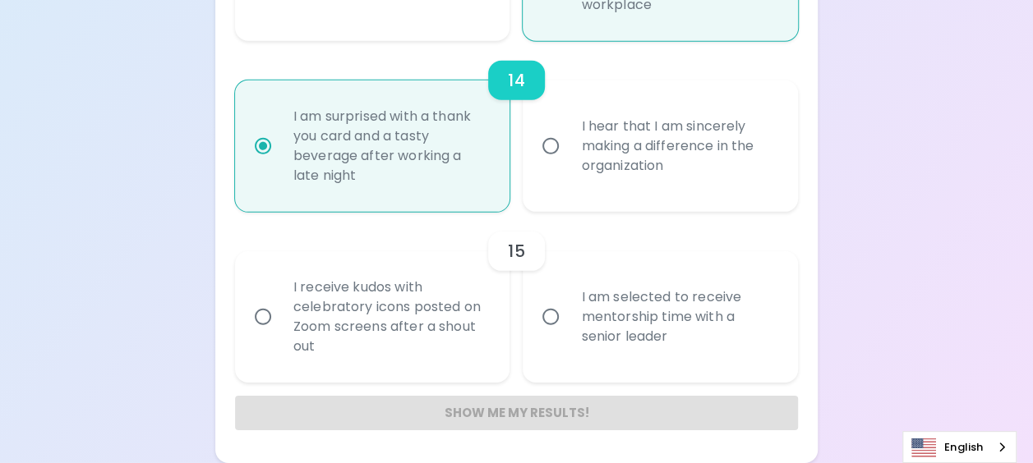
radio input "false"
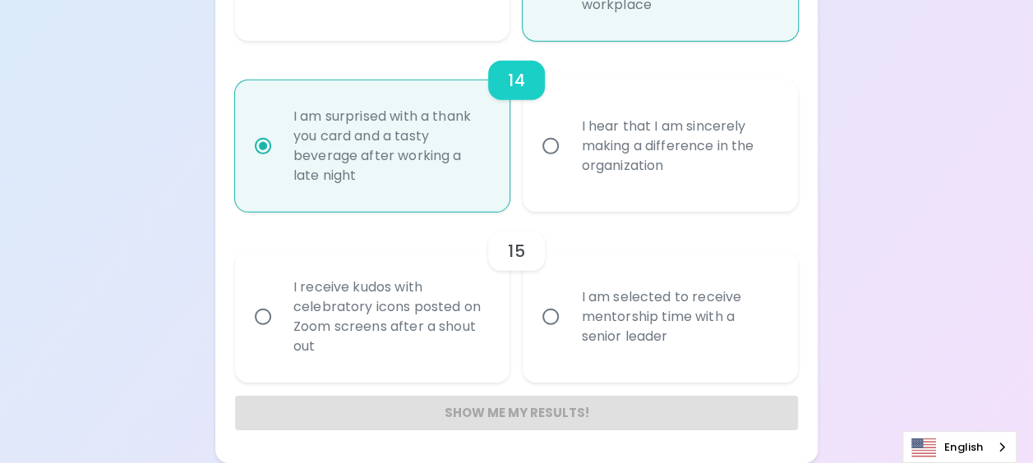
radio input "false"
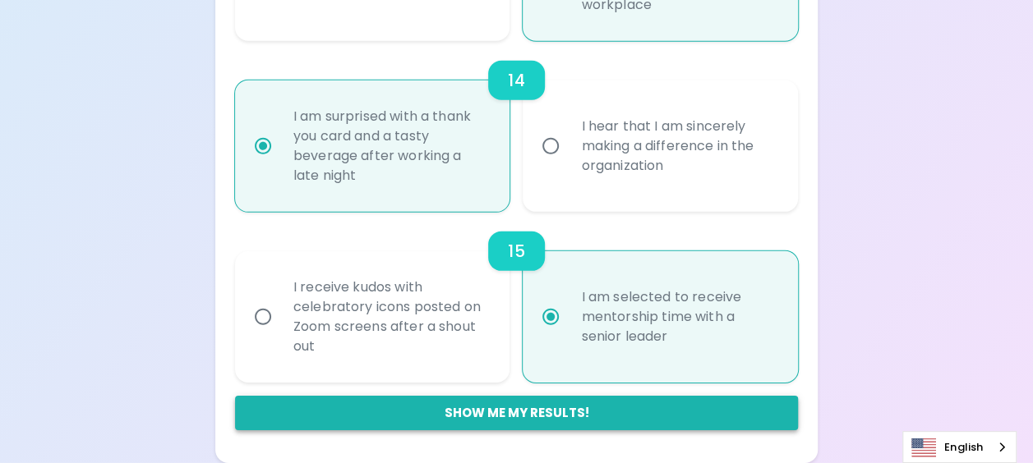
radio input "true"
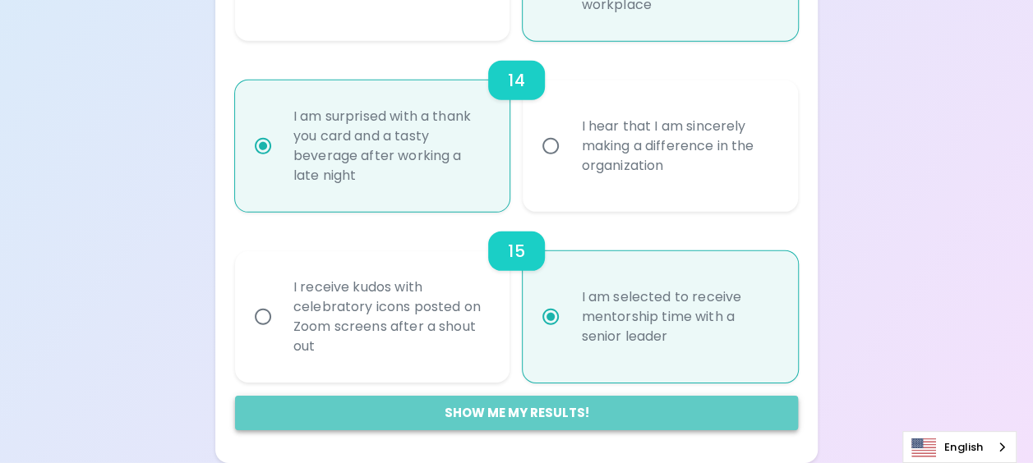
click at [571, 403] on button "Show me my results!" at bounding box center [516, 413] width 563 height 35
radio input "false"
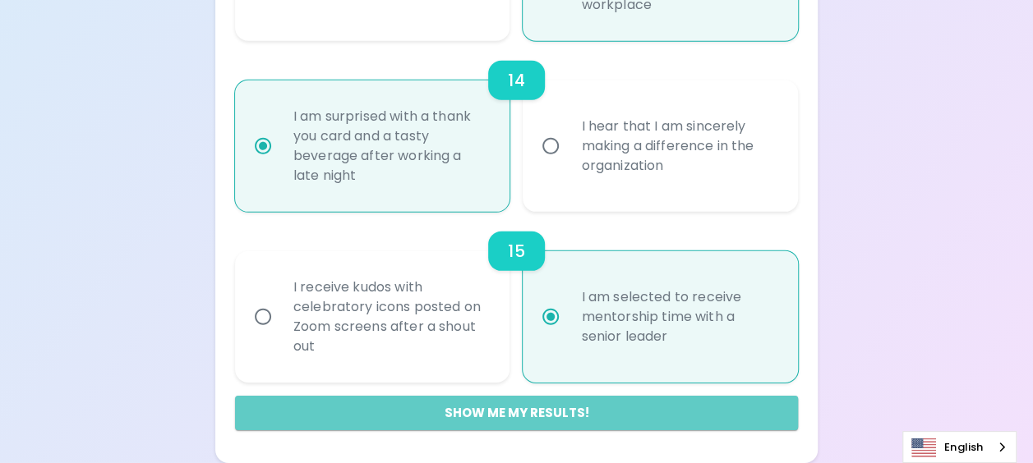
radio input "false"
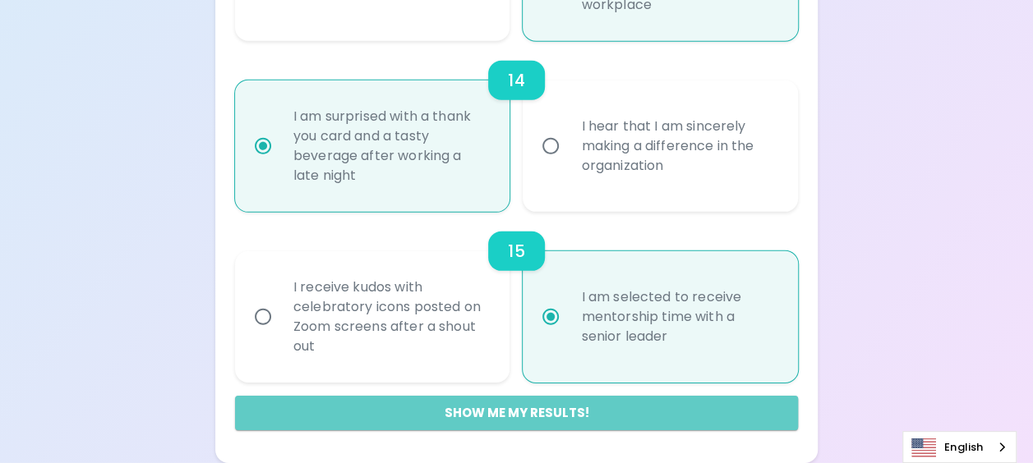
radio input "false"
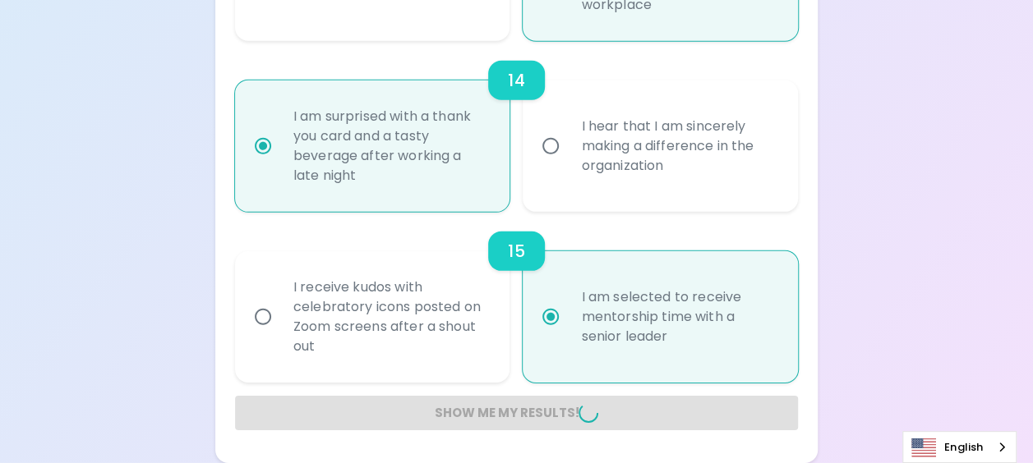
radio input "false"
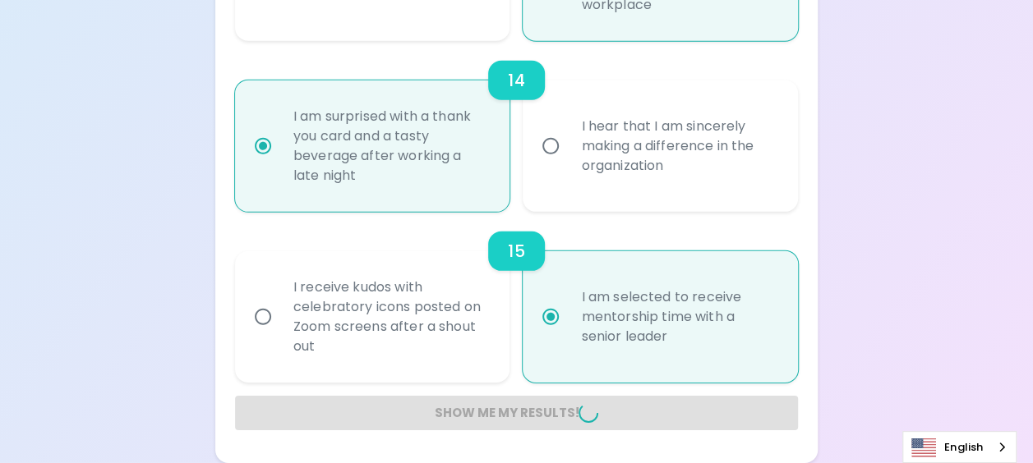
radio input "false"
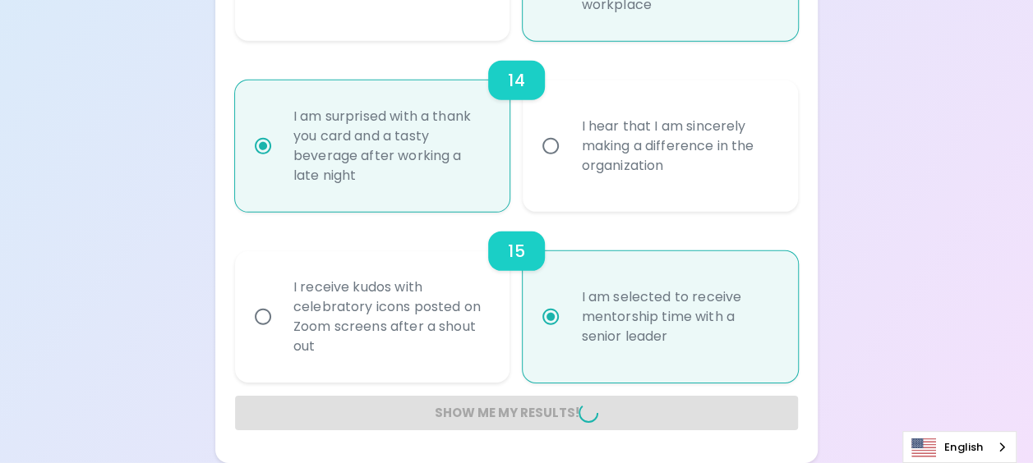
radio input "false"
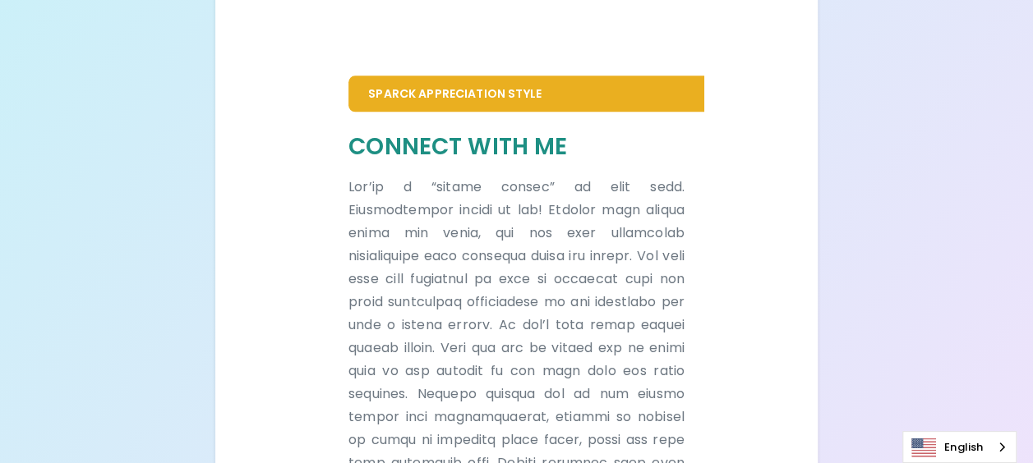
scroll to position [983, 0]
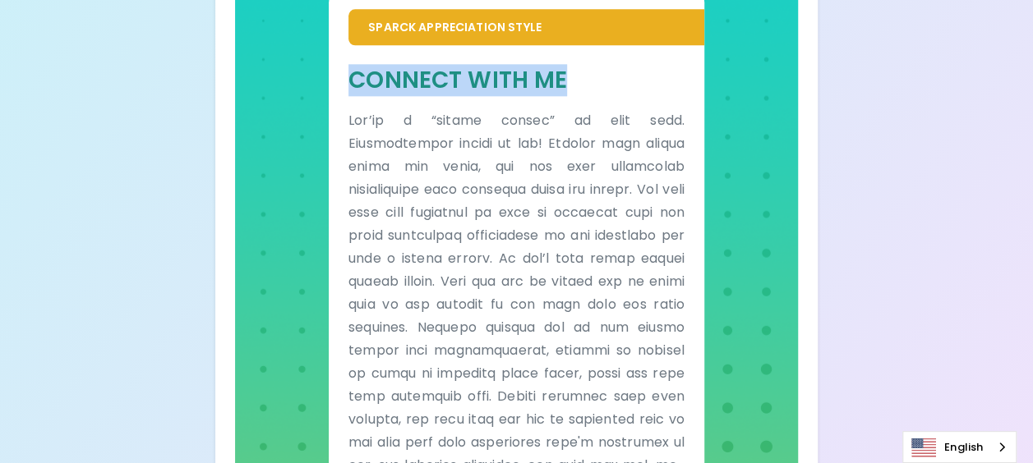
drag, startPoint x: 578, startPoint y: 83, endPoint x: 357, endPoint y: 82, distance: 221.8
click at [357, 82] on h5 "Connect With Me" at bounding box center [516, 80] width 336 height 30
copy h5 "Connect With Me"
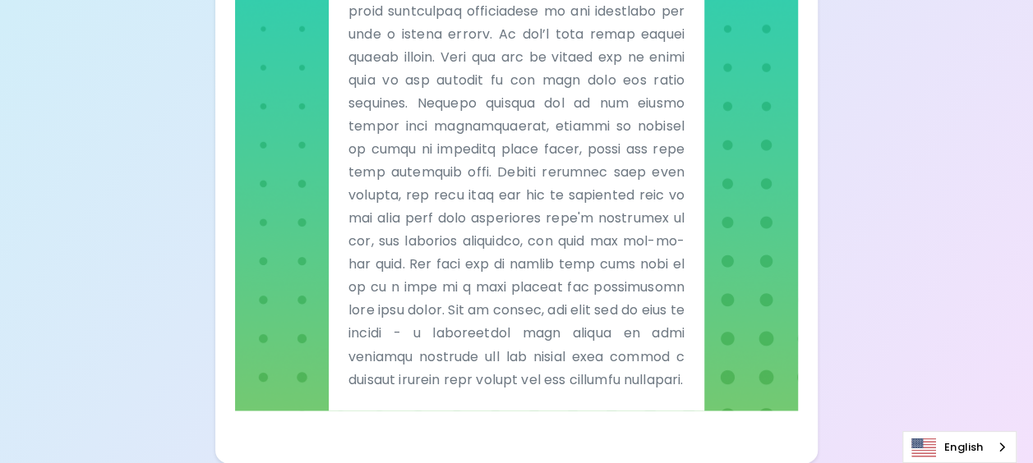
scroll to position [1230, 0]
